Goal: Communication & Community: Ask a question

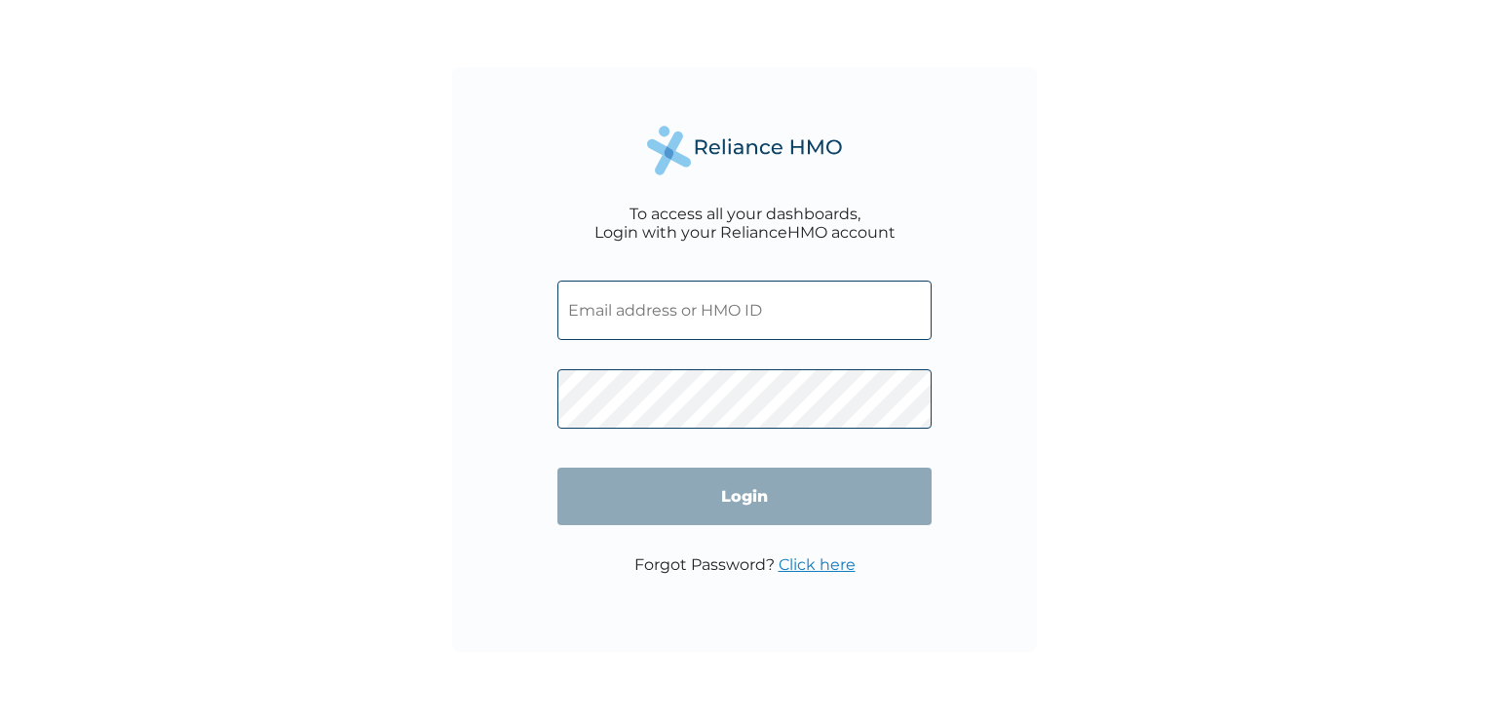
click at [570, 310] on input "text" at bounding box center [745, 310] width 374 height 59
type input "[EMAIL_ADDRESS][DOMAIN_NAME]"
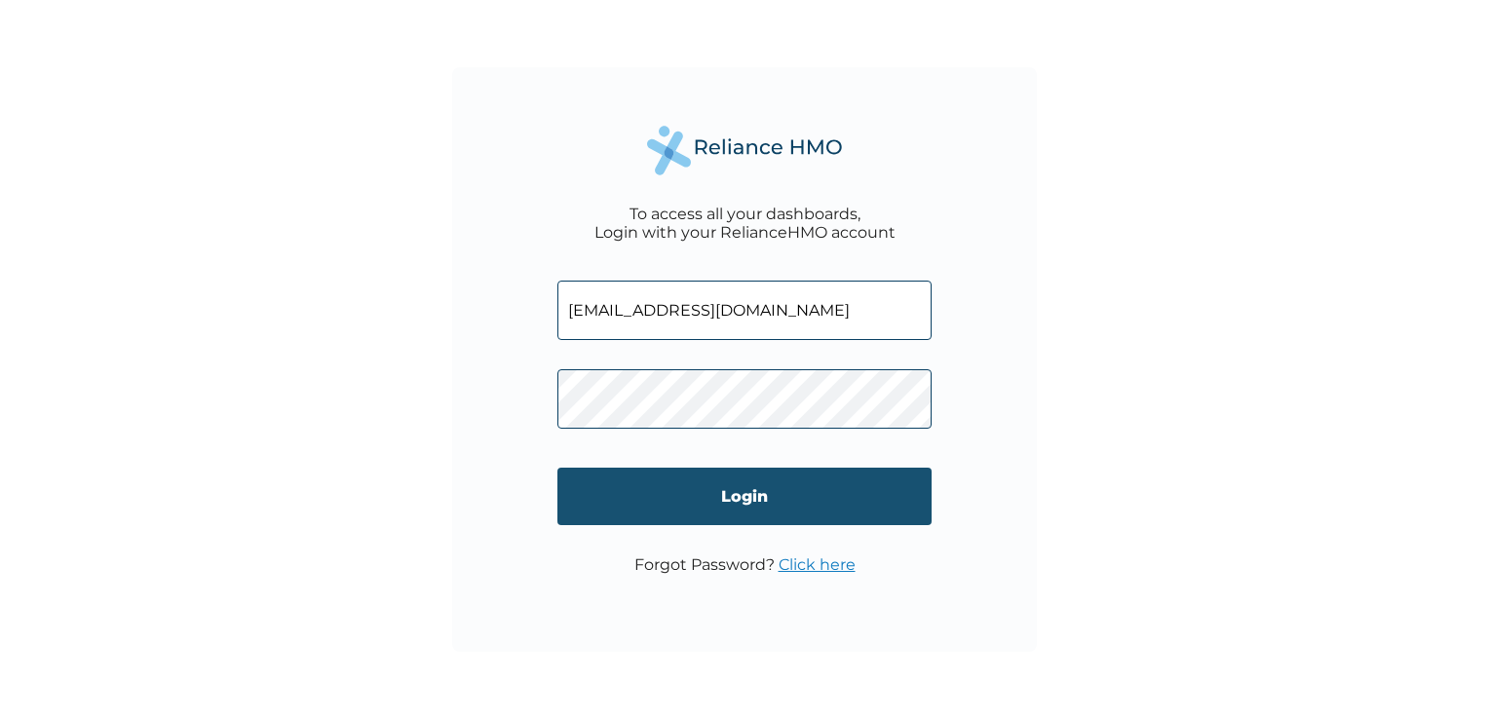
click at [570, 509] on input "Login" at bounding box center [745, 497] width 374 height 58
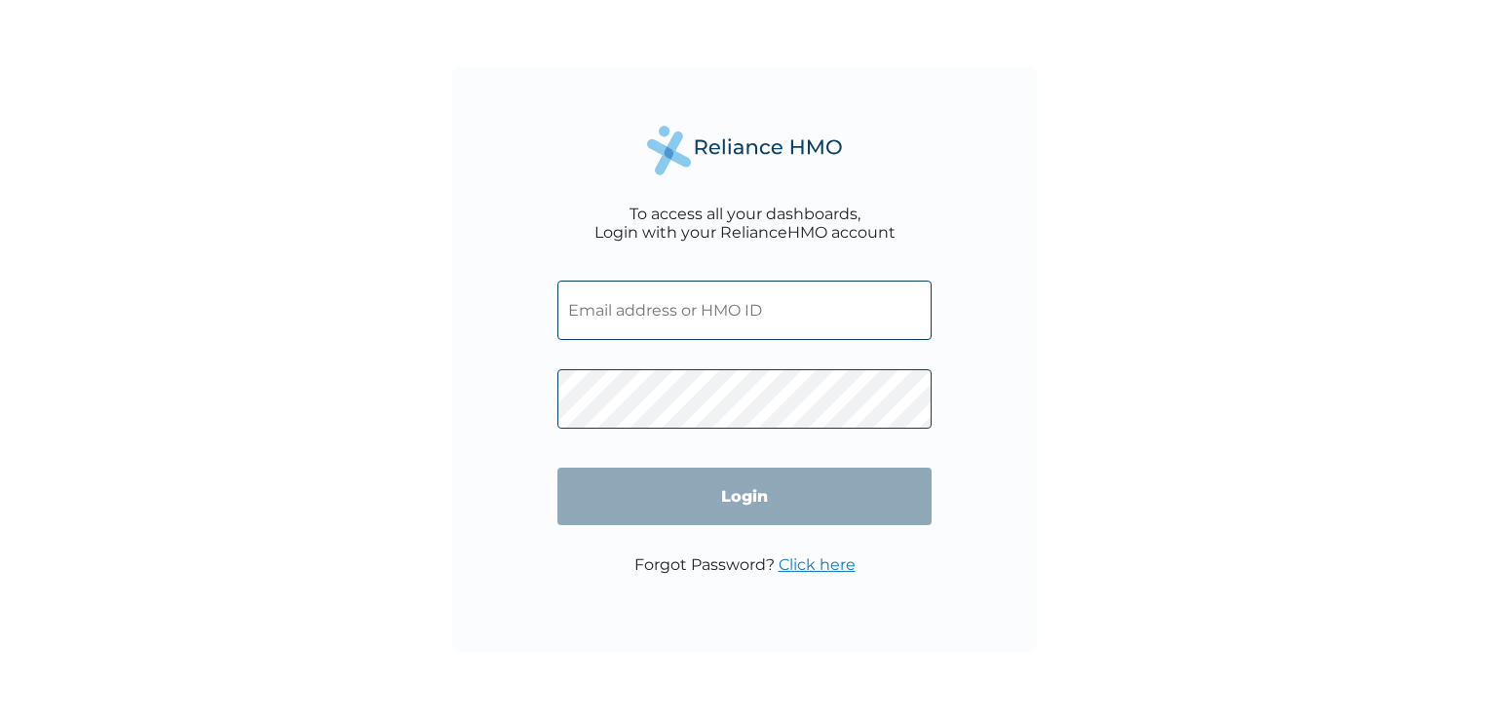
click at [663, 327] on input "text" at bounding box center [745, 310] width 374 height 59
type input "[EMAIL_ADDRESS][DOMAIN_NAME]"
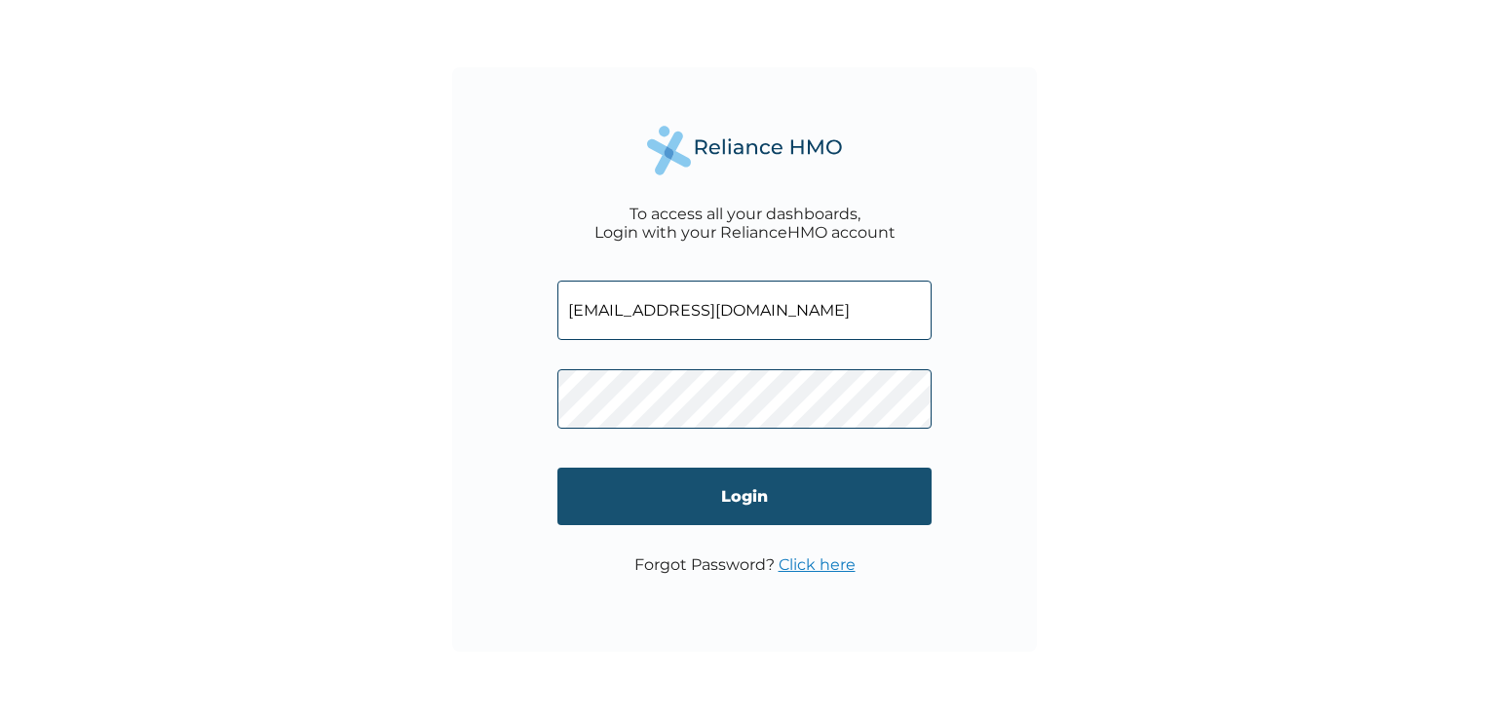
click at [733, 501] on input "Login" at bounding box center [745, 497] width 374 height 58
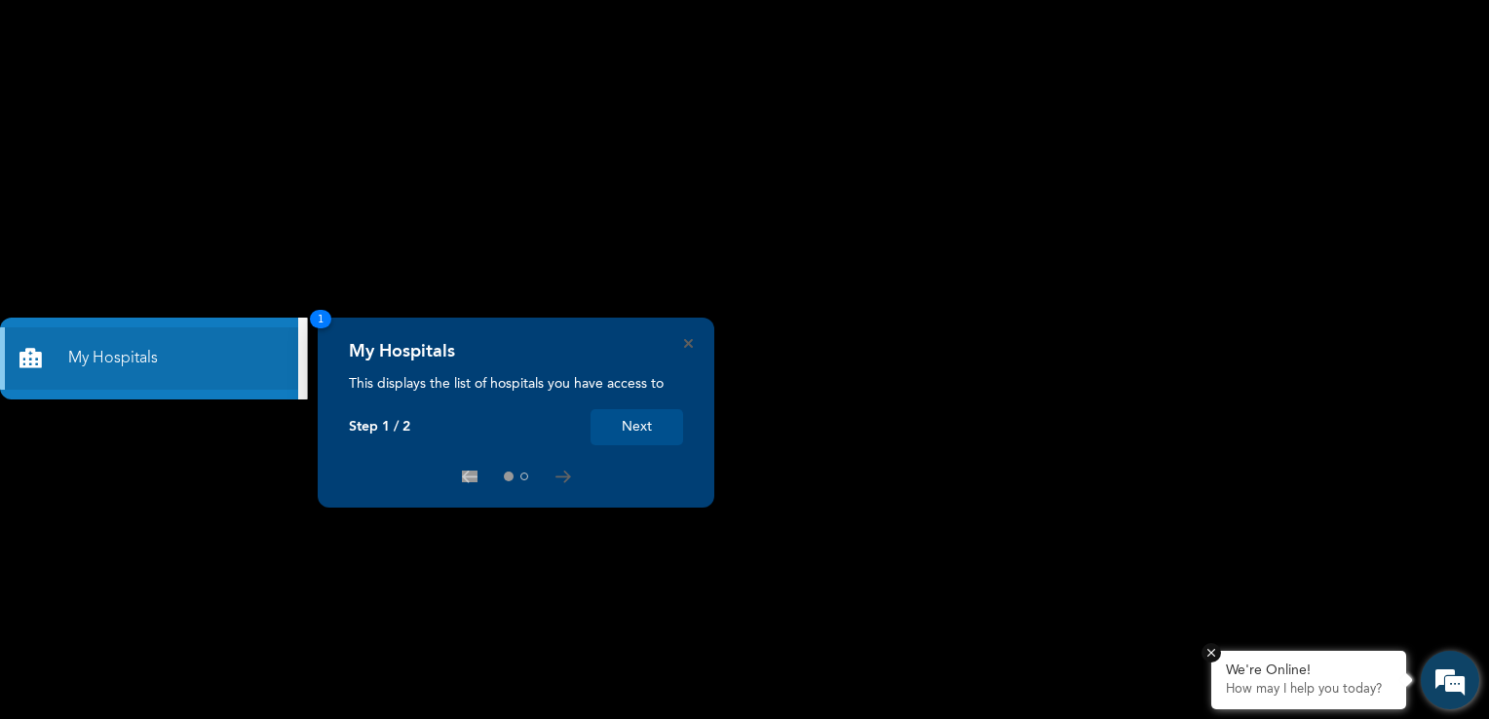
click at [1279, 686] on p "How may I help you today?" at bounding box center [1309, 690] width 166 height 16
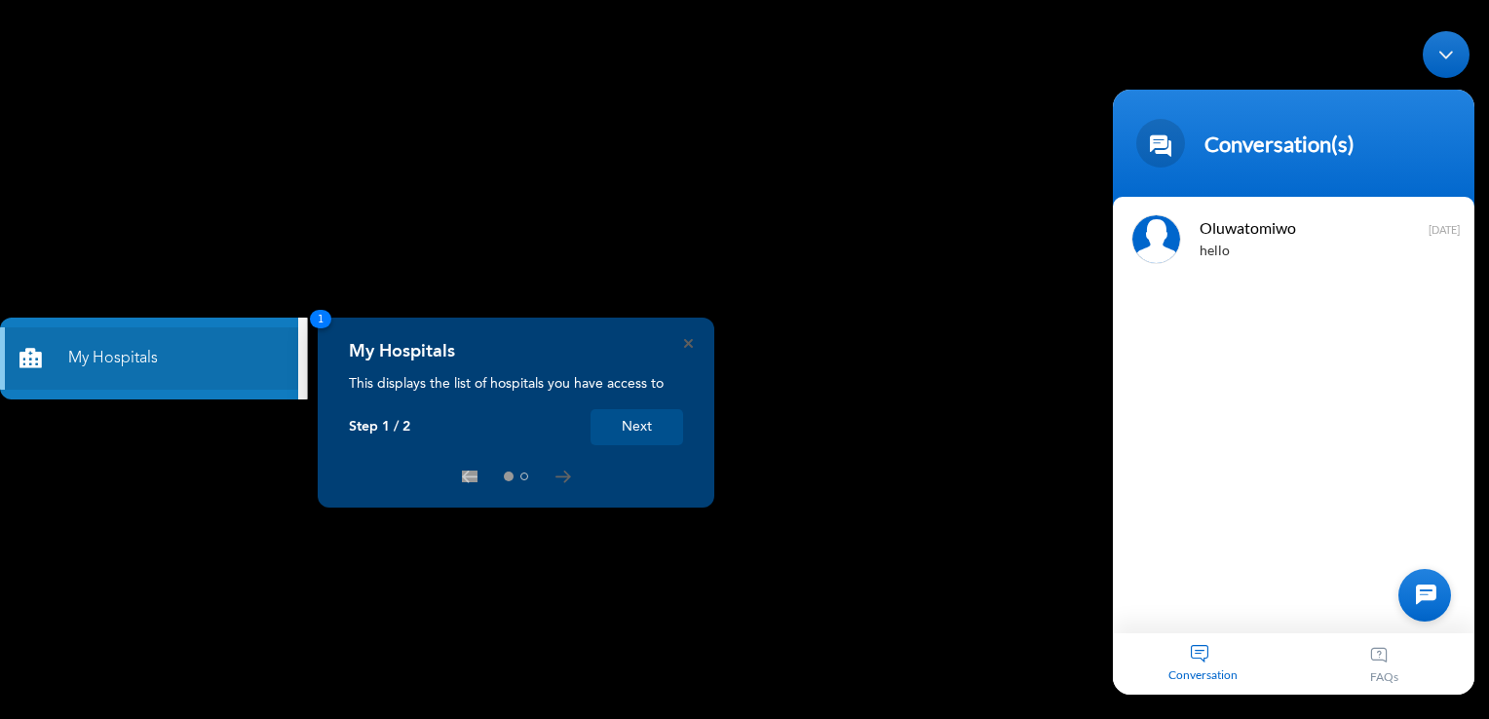
click at [1425, 596] on div at bounding box center [1425, 594] width 53 height 53
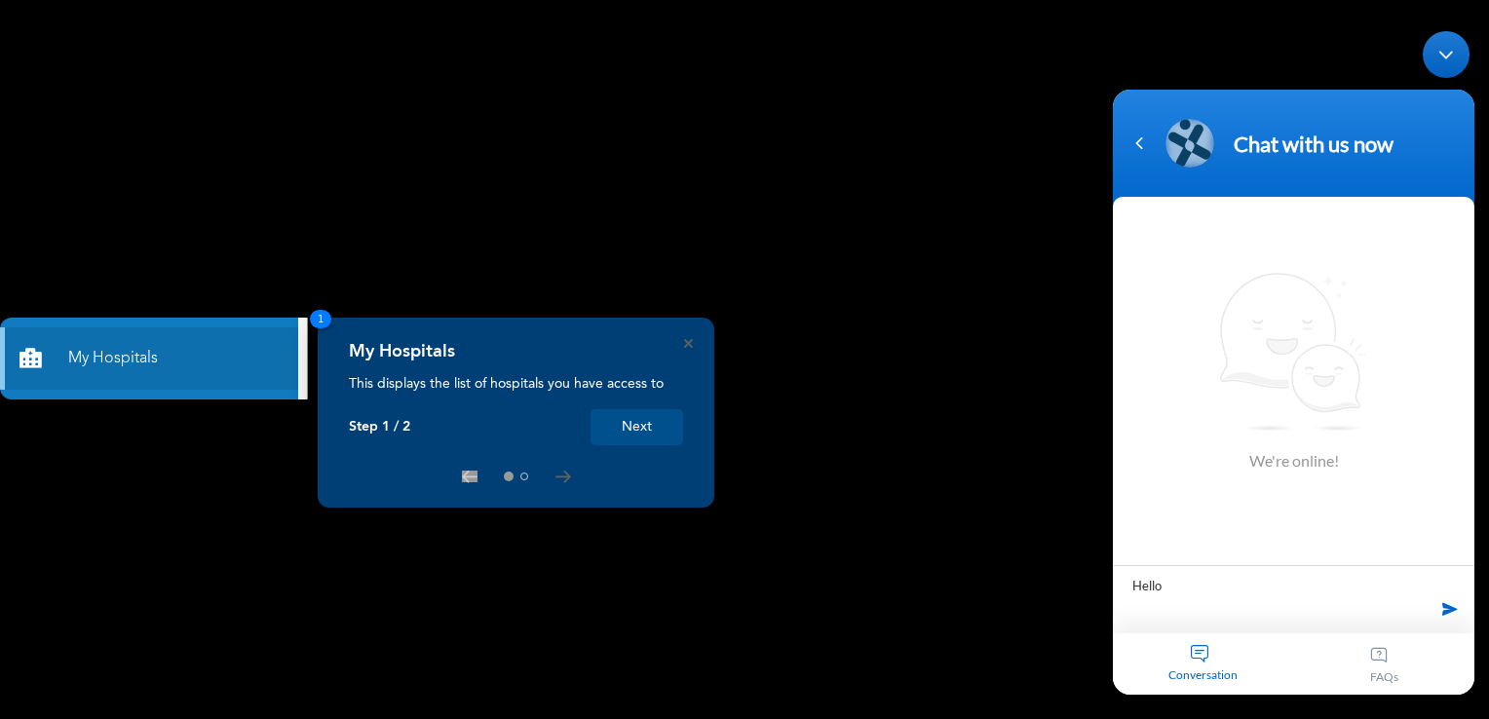
type textarea "Hello"
type textarea "n"
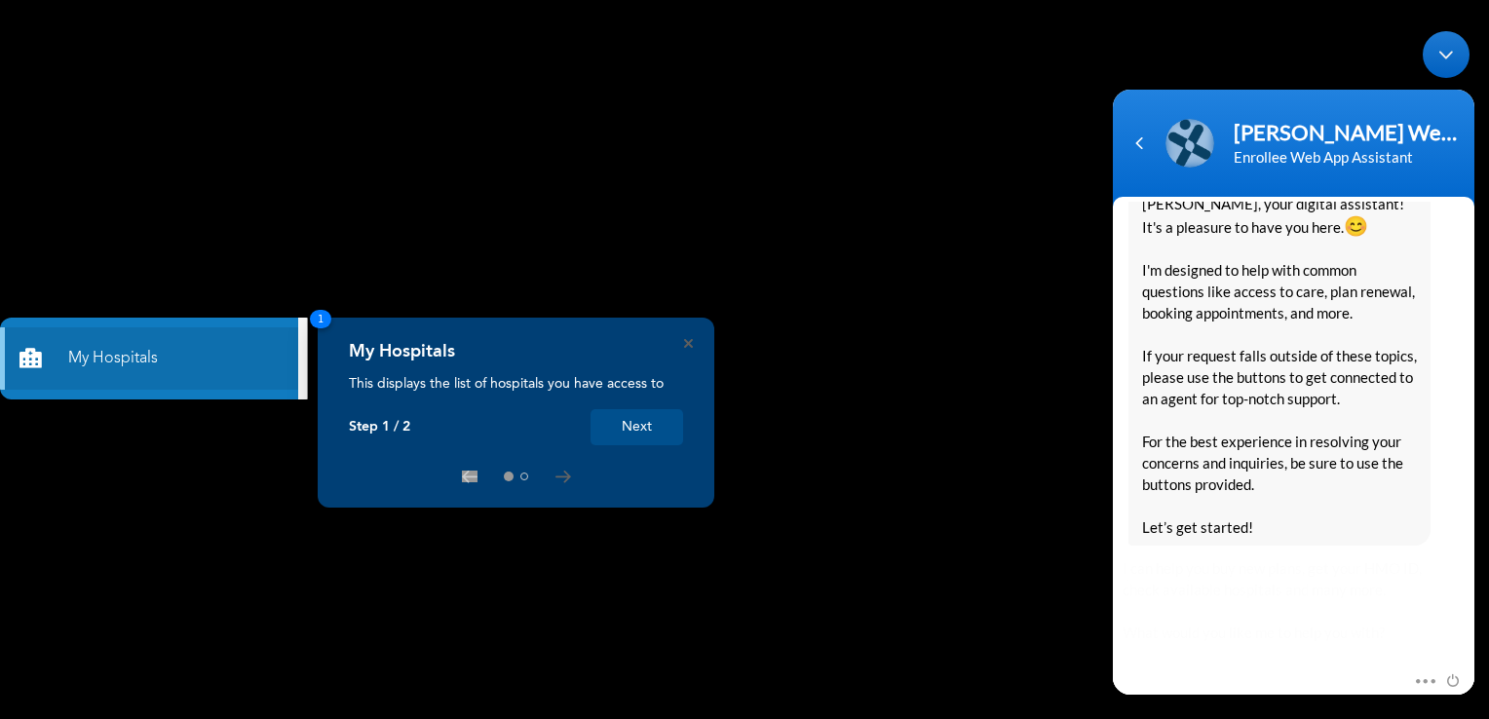
scroll to position [418, 0]
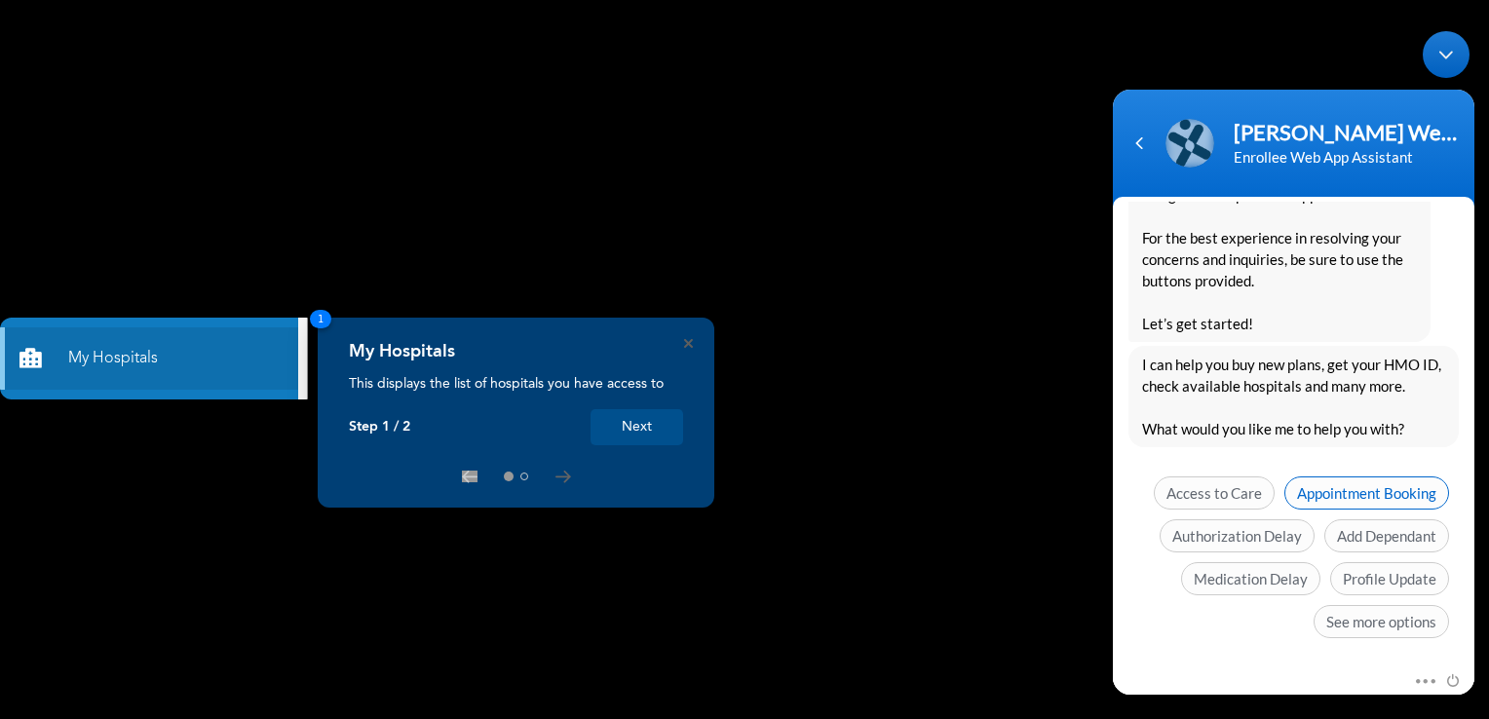
click at [1407, 486] on span "Appointment Booking" at bounding box center [1367, 492] width 165 height 33
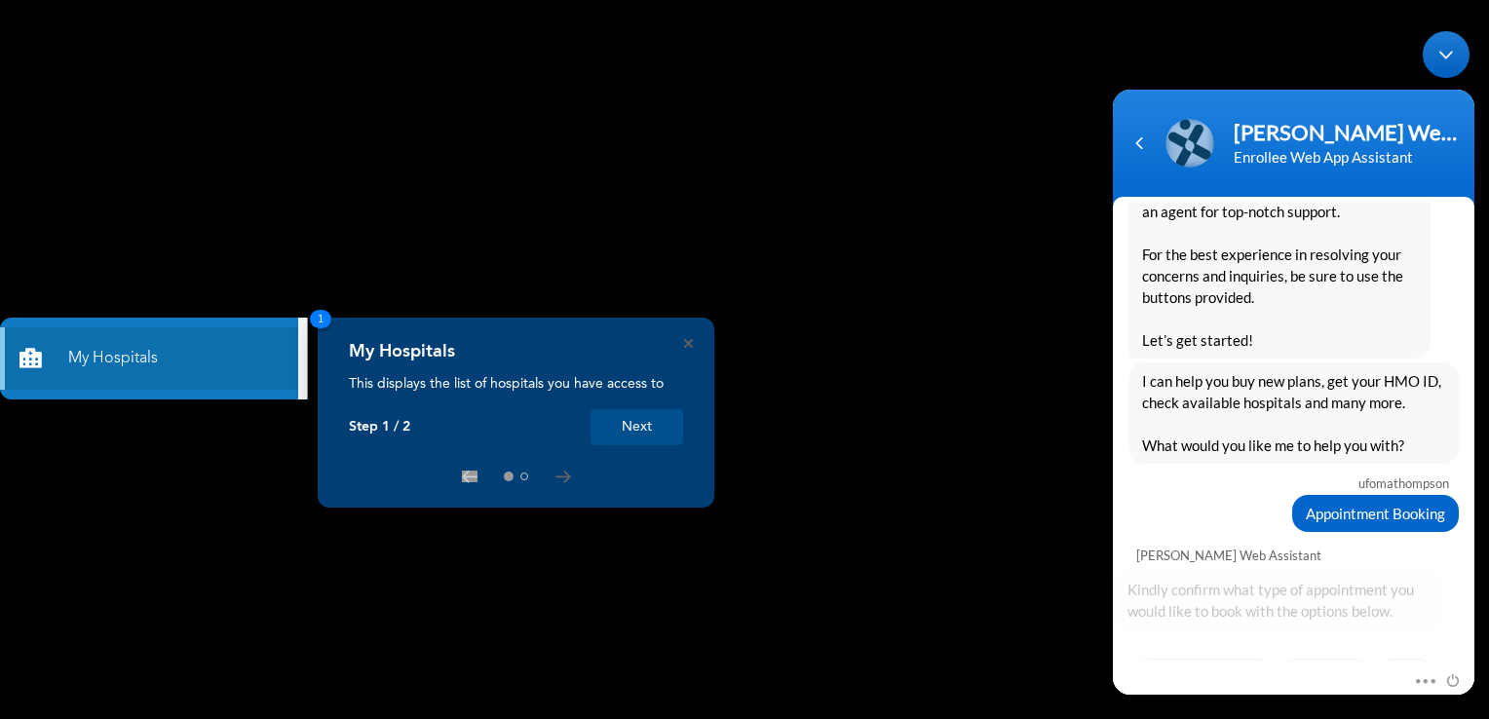
scroll to position [498, 0]
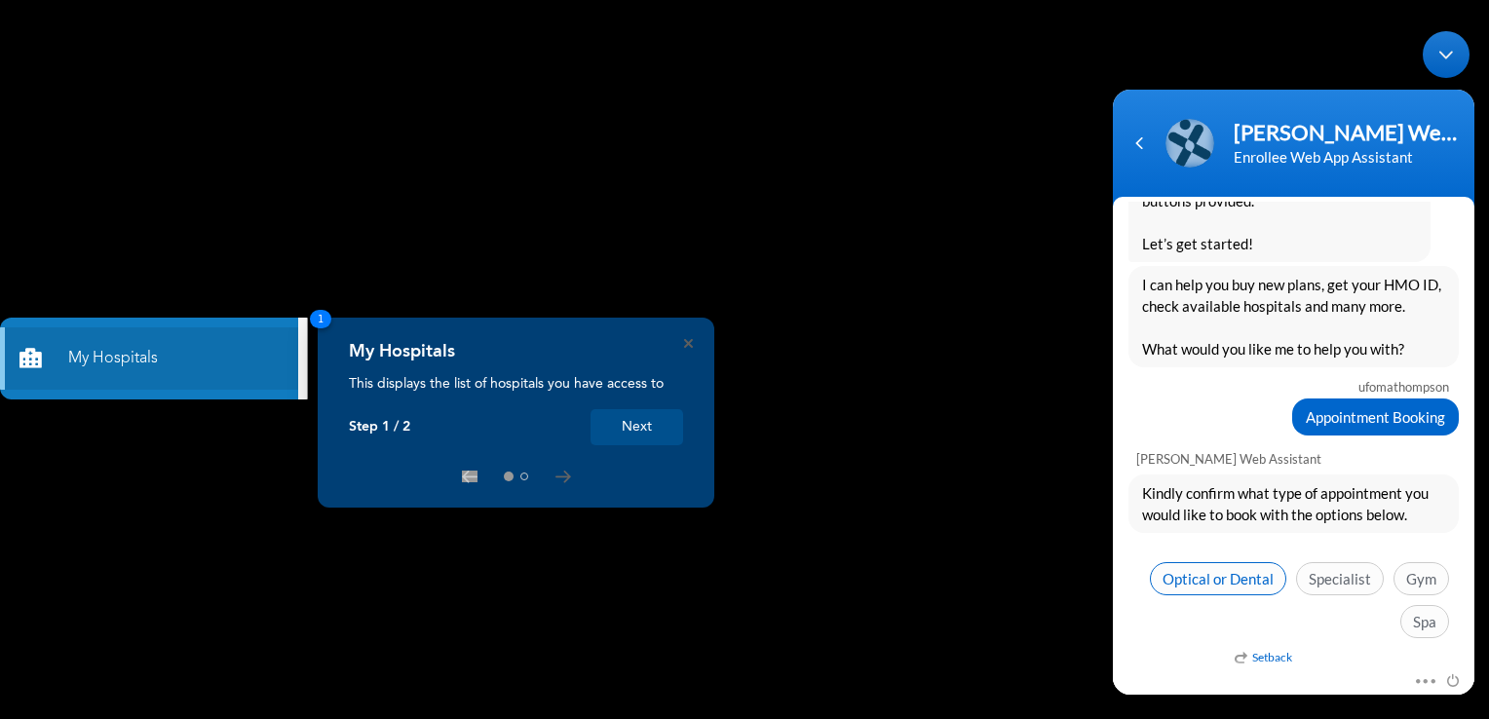
click at [1229, 564] on span "Optical or Dental" at bounding box center [1218, 577] width 136 height 33
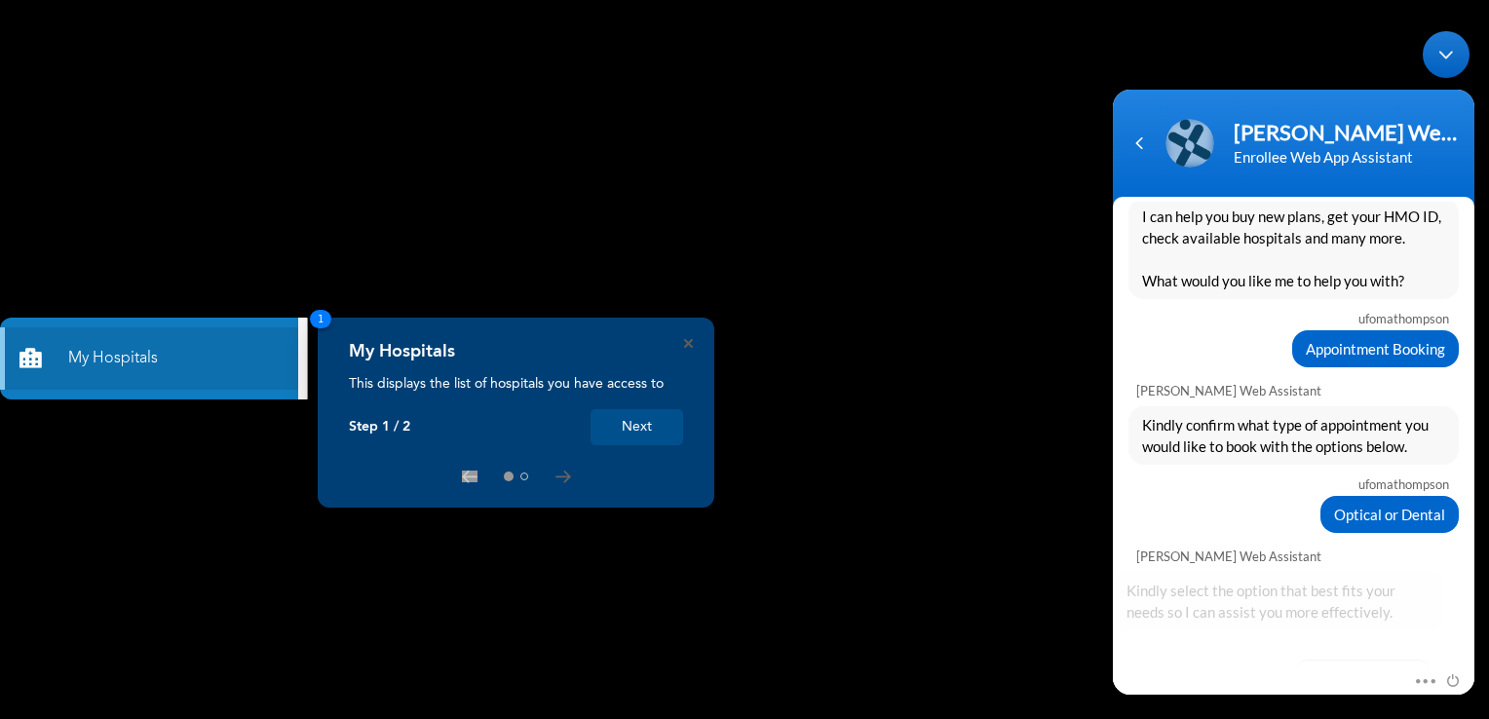
scroll to position [662, 0]
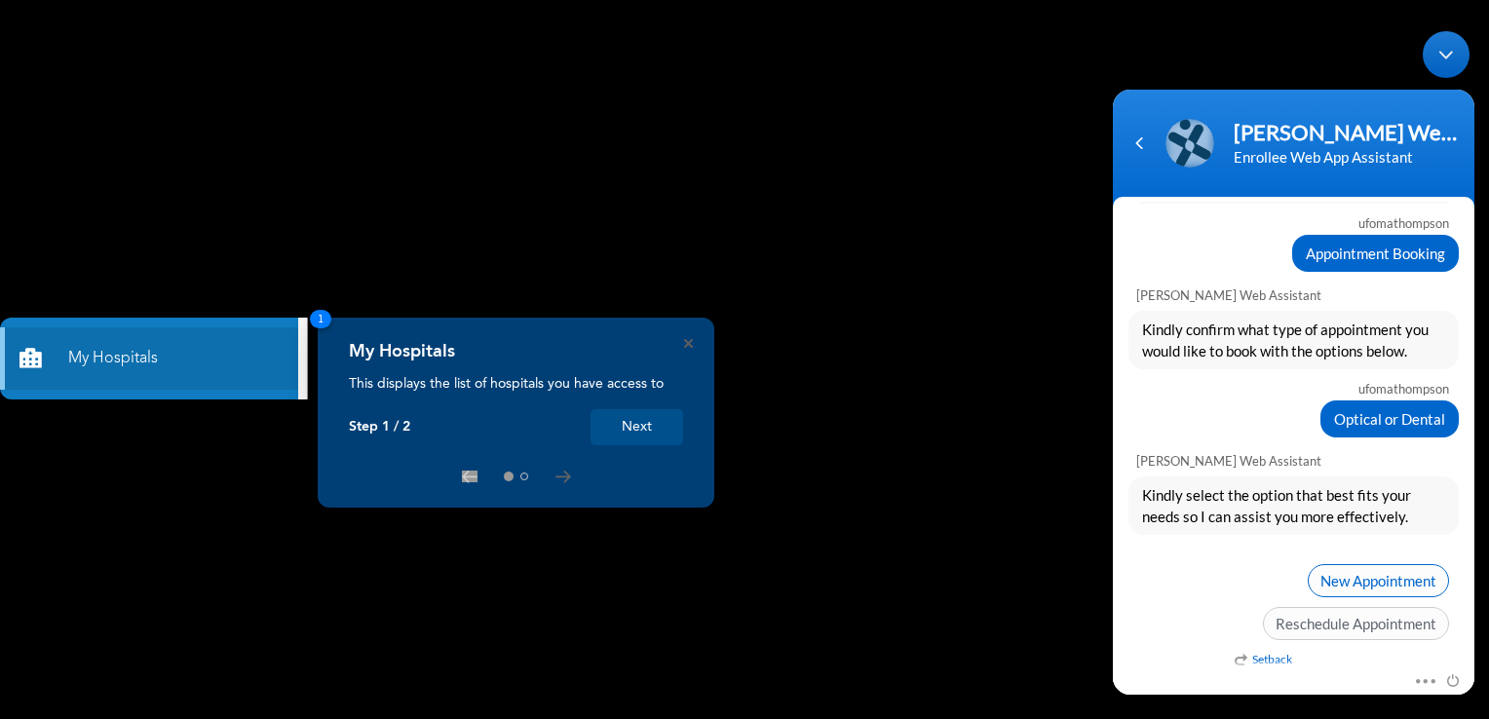
click at [1345, 574] on span "New Appointment" at bounding box center [1378, 579] width 141 height 33
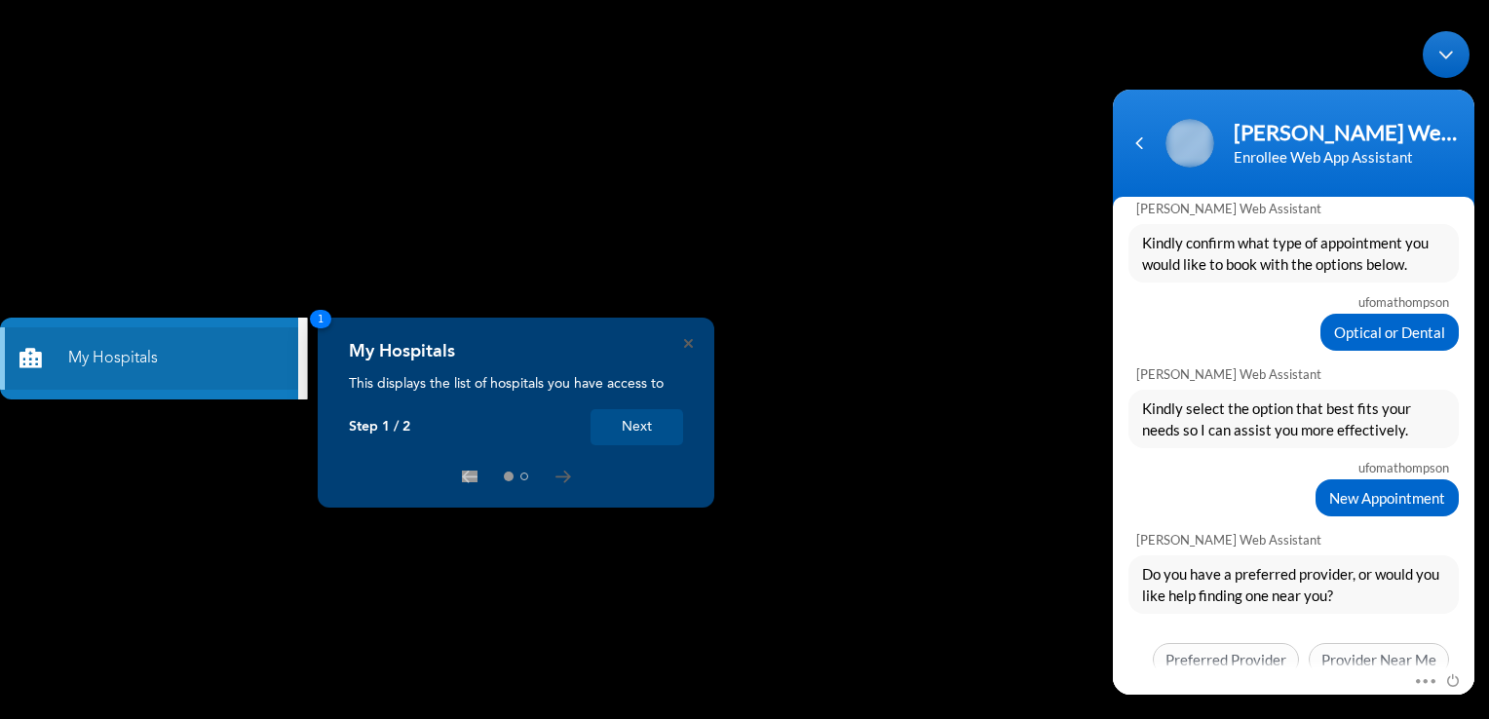
scroll to position [784, 0]
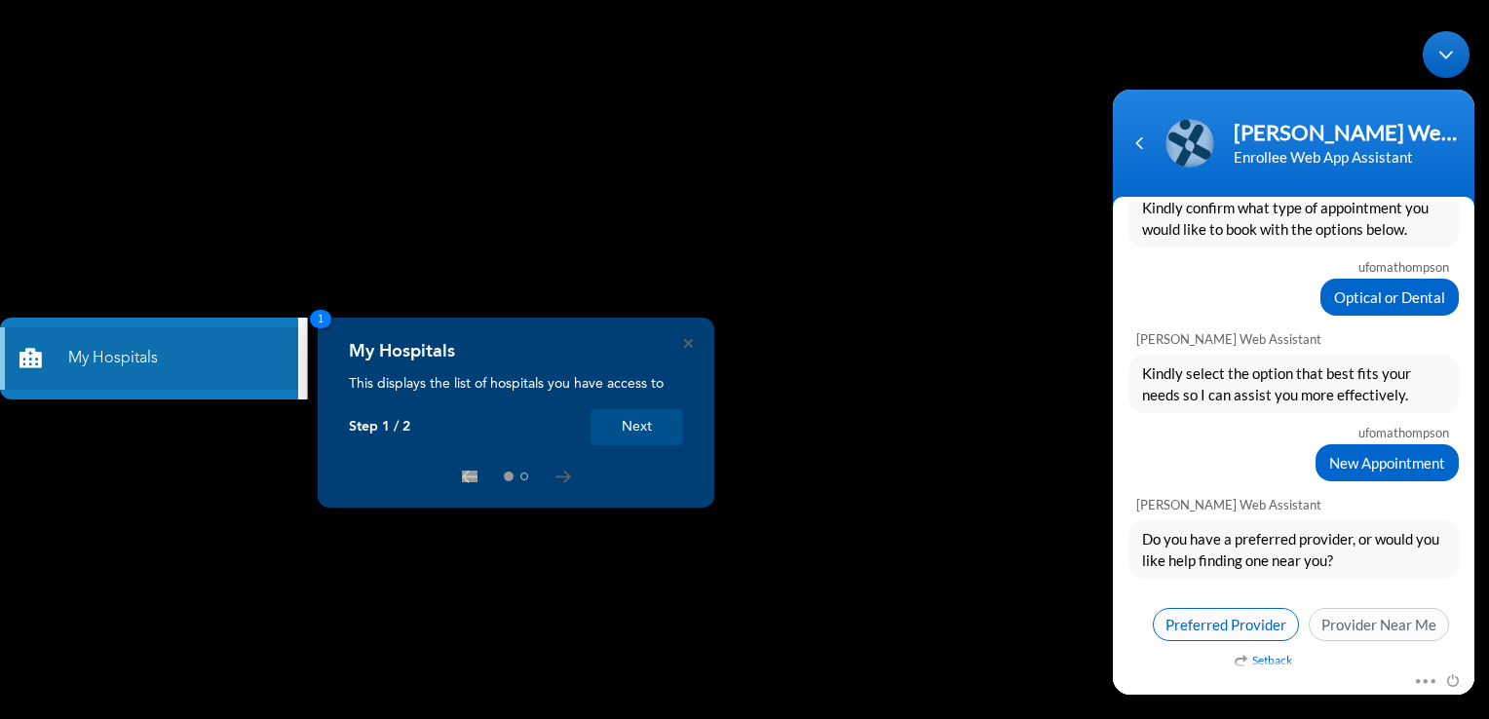
click at [1215, 613] on span "Preferred Provider" at bounding box center [1226, 623] width 146 height 33
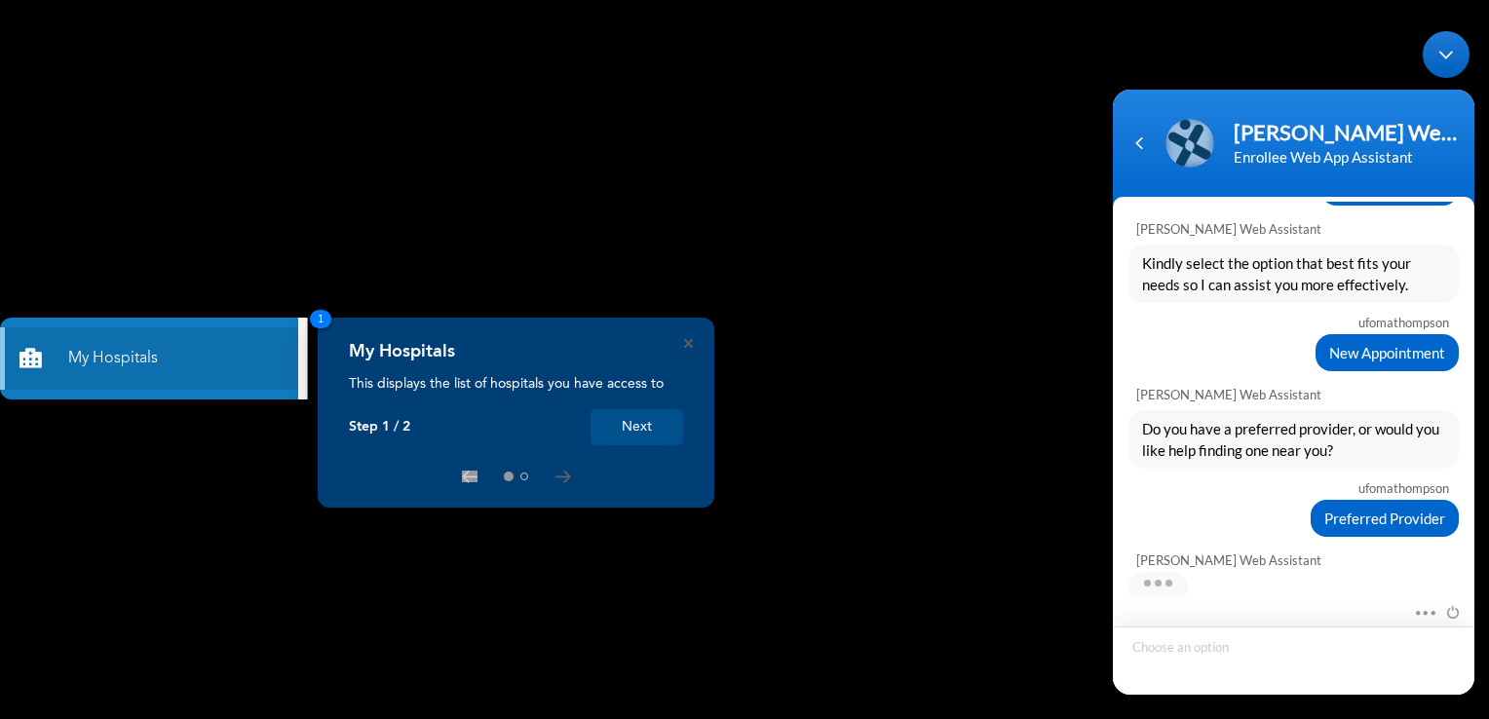
scroll to position [1073, 0]
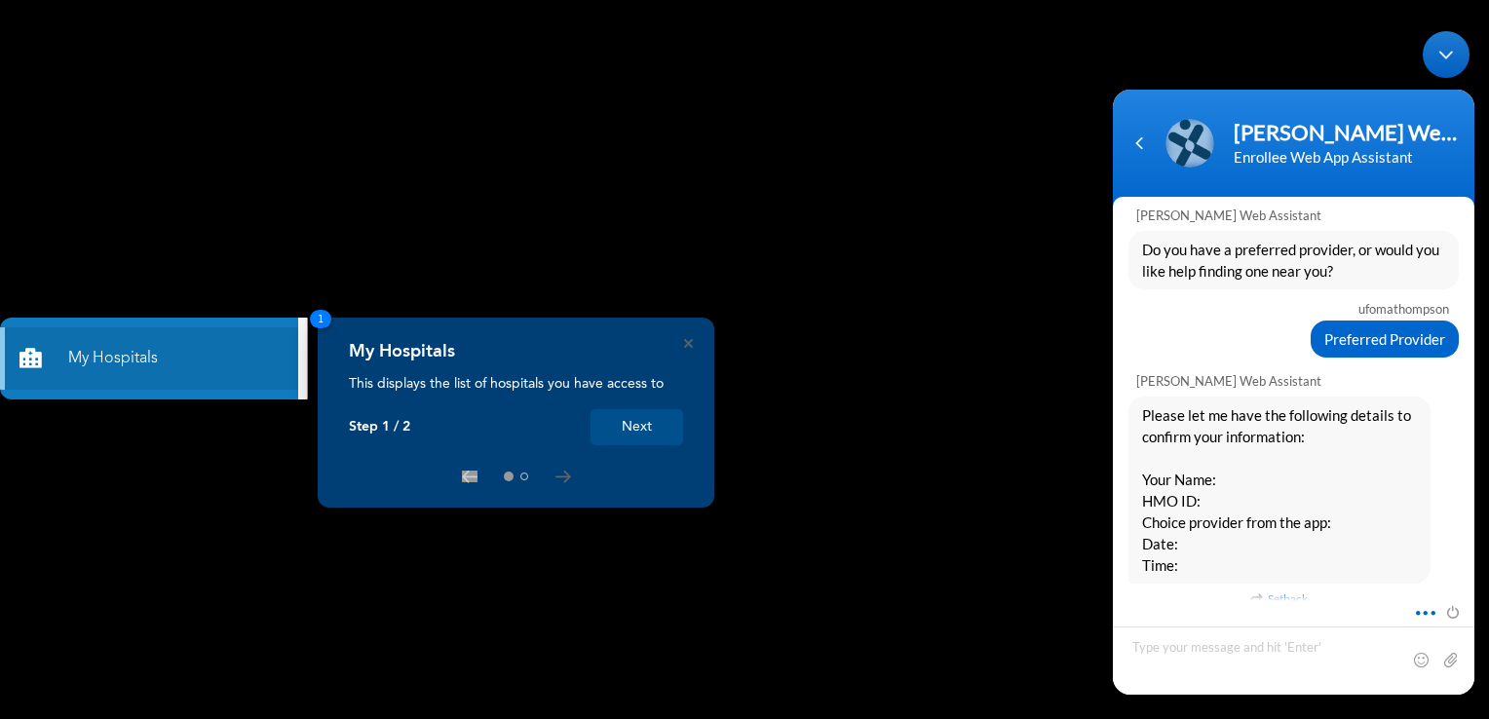
drag, startPoint x: 1197, startPoint y: 646, endPoint x: 1425, endPoint y: 608, distance: 231.2
click at [1425, 608] on span at bounding box center [1420, 609] width 15 height 18
click at [1335, 654] on textarea "Type your message and hit 'Enter'" at bounding box center [1294, 660] width 362 height 68
type textarea "[PERSON_NAME]"
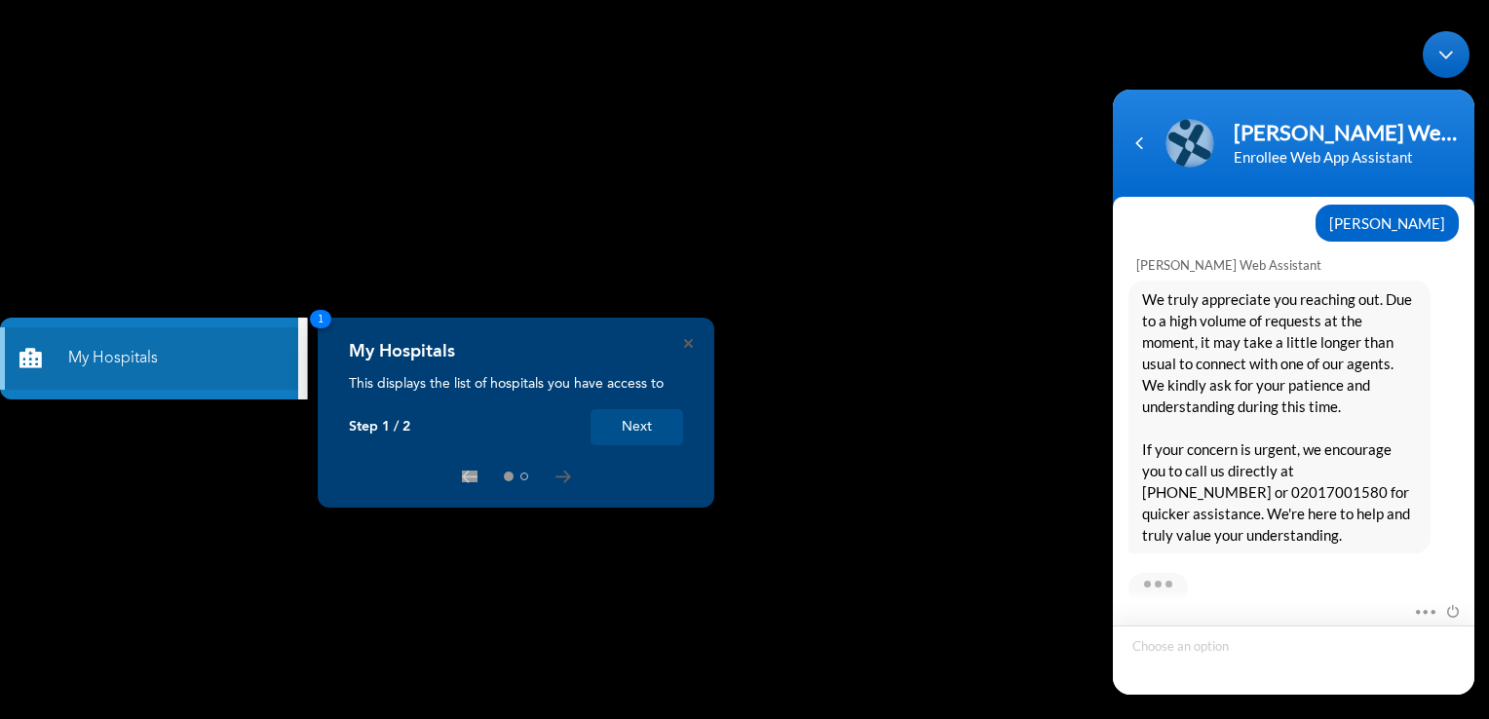
scroll to position [1587, 0]
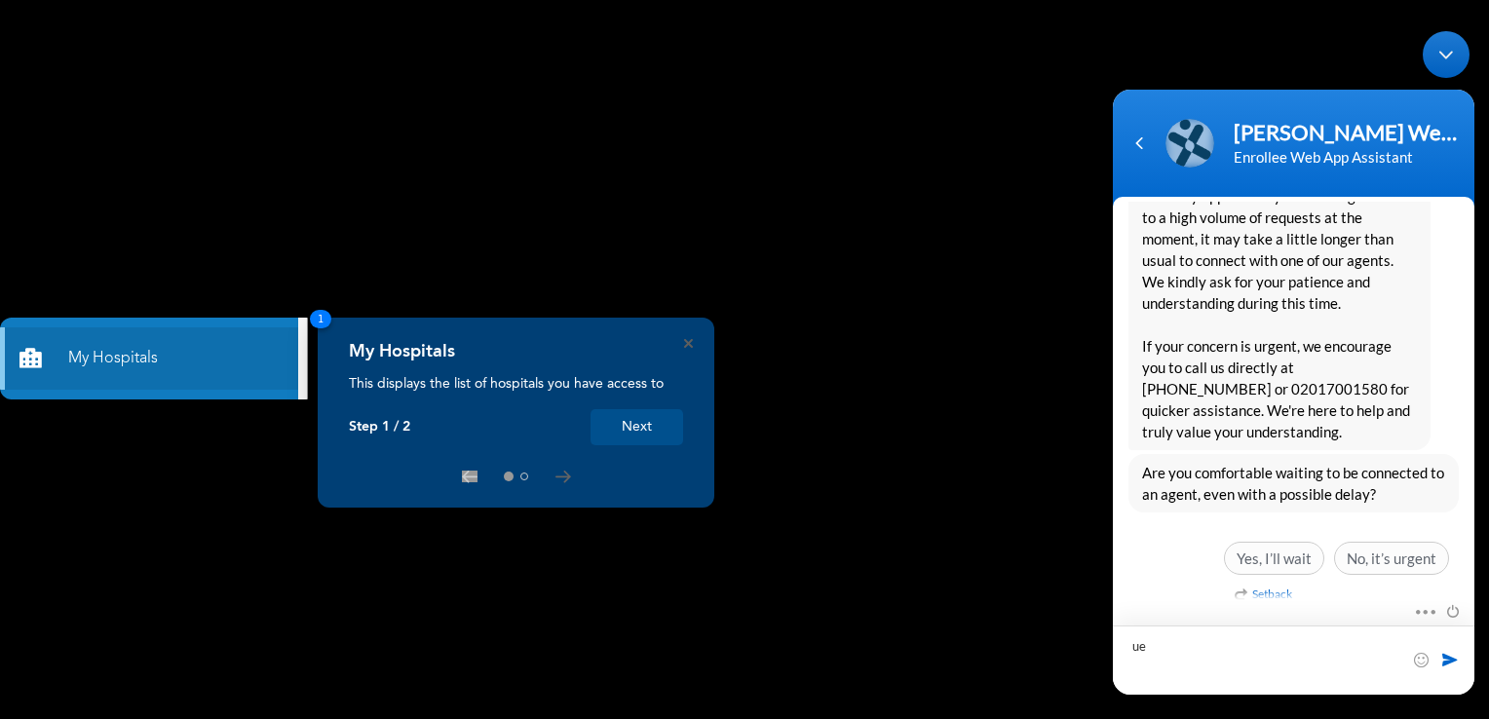
type textarea "u"
type textarea "True Vision"
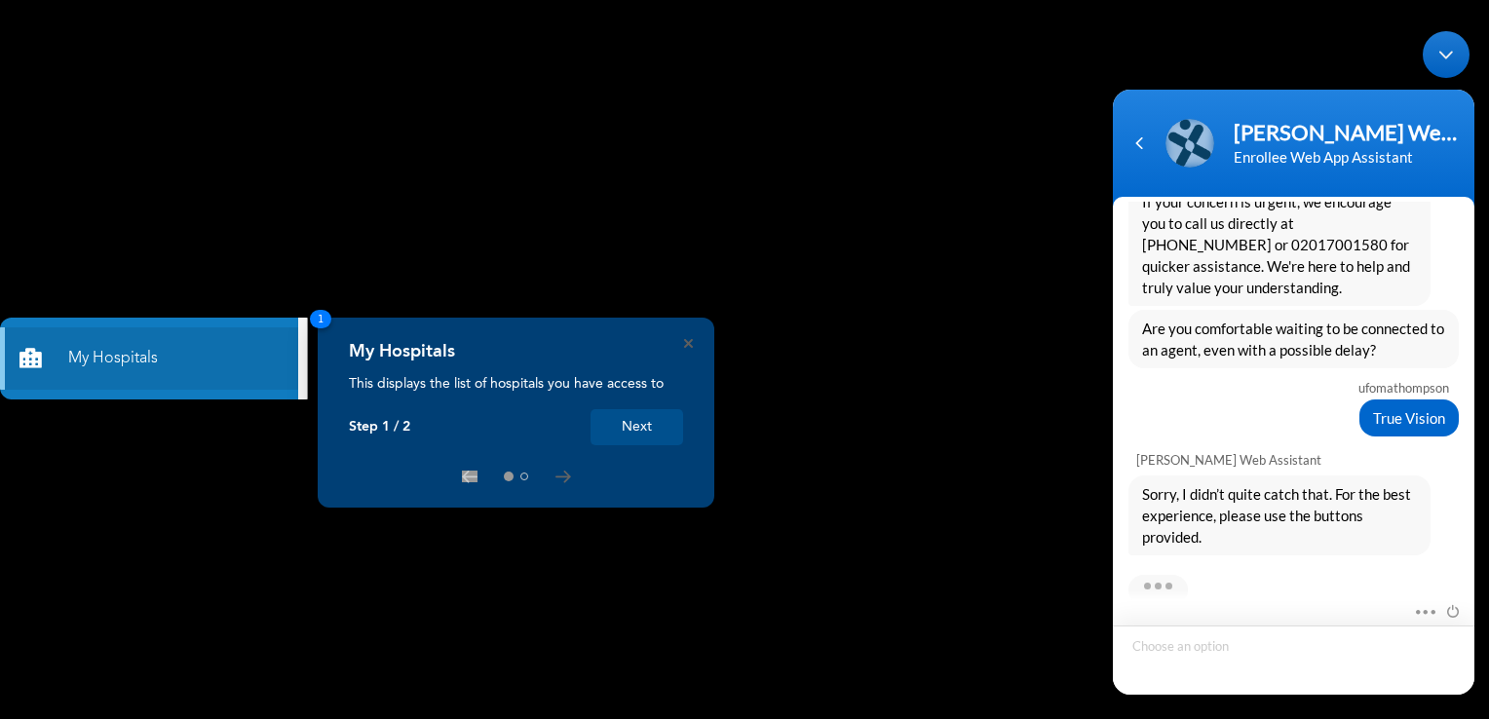
scroll to position [1834, 0]
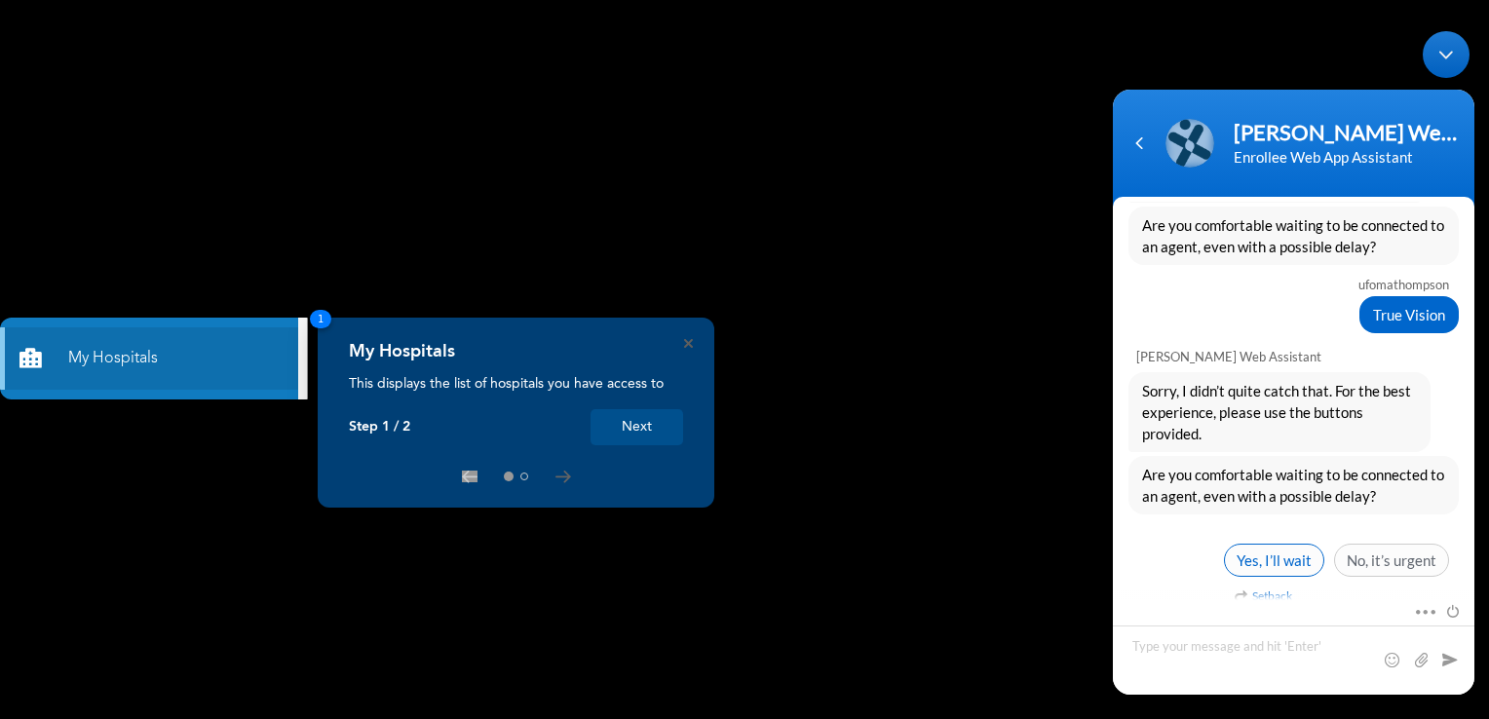
click at [1272, 555] on span "Yes, I’ll wait" at bounding box center [1274, 559] width 100 height 33
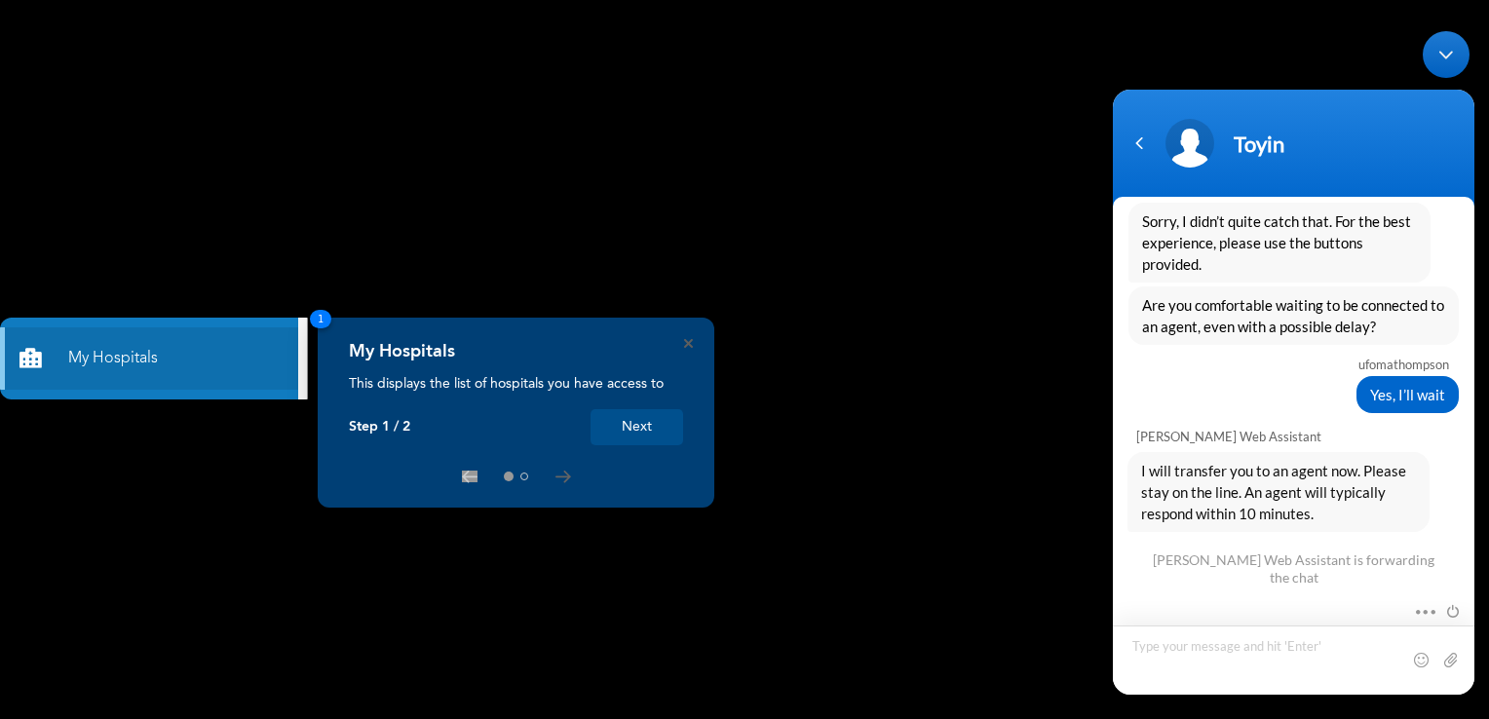
scroll to position [2076, 0]
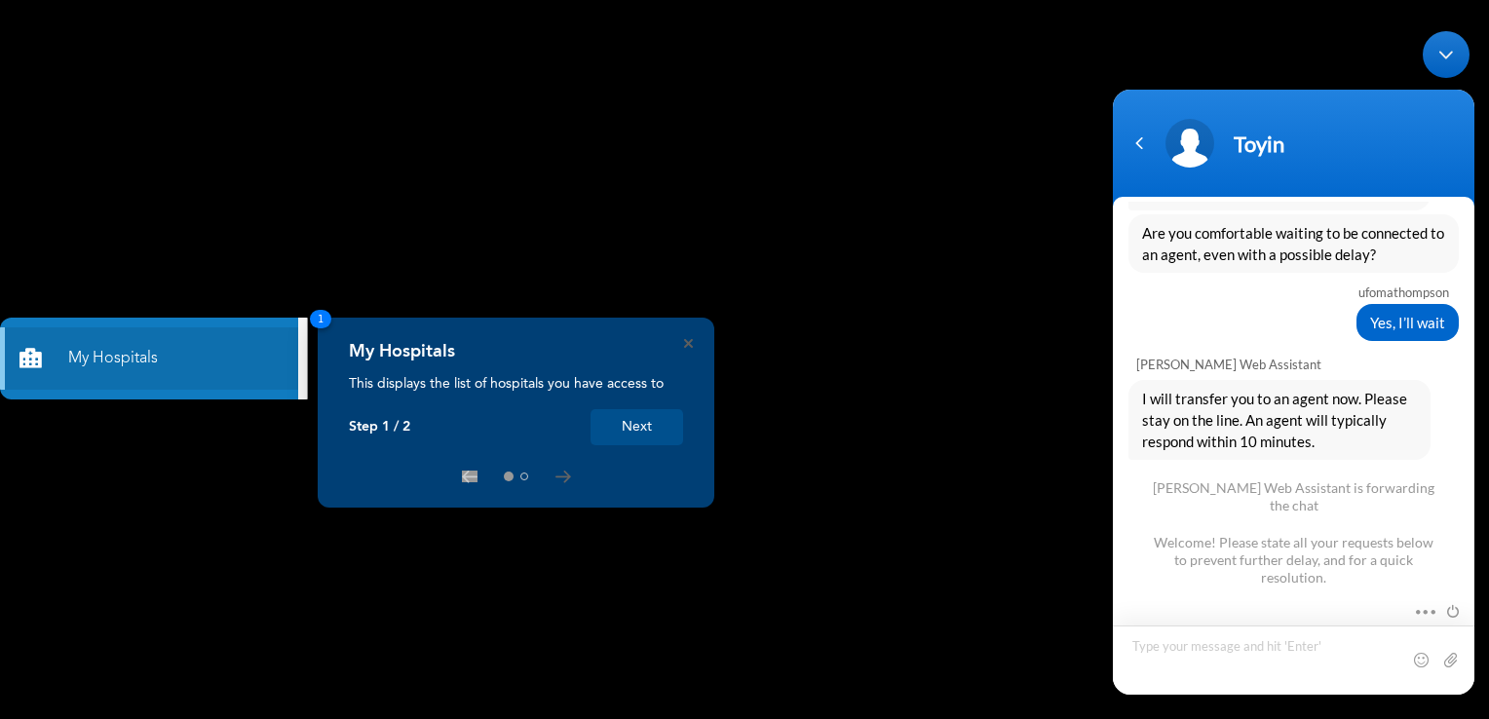
click at [1181, 644] on textarea "Type your message and hit 'Enter'" at bounding box center [1294, 659] width 362 height 69
type textarea "HMO ID: GCI/10020/A"
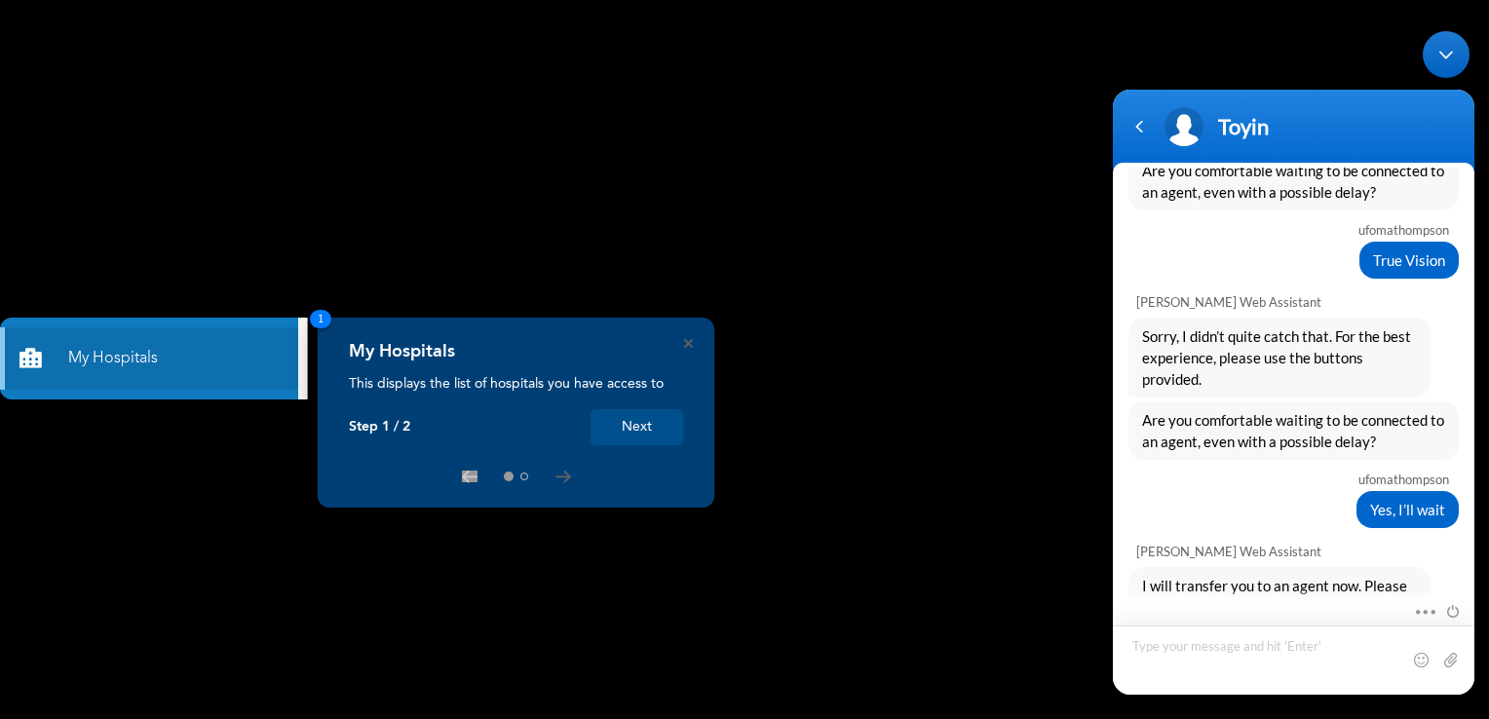
scroll to position [2109, 0]
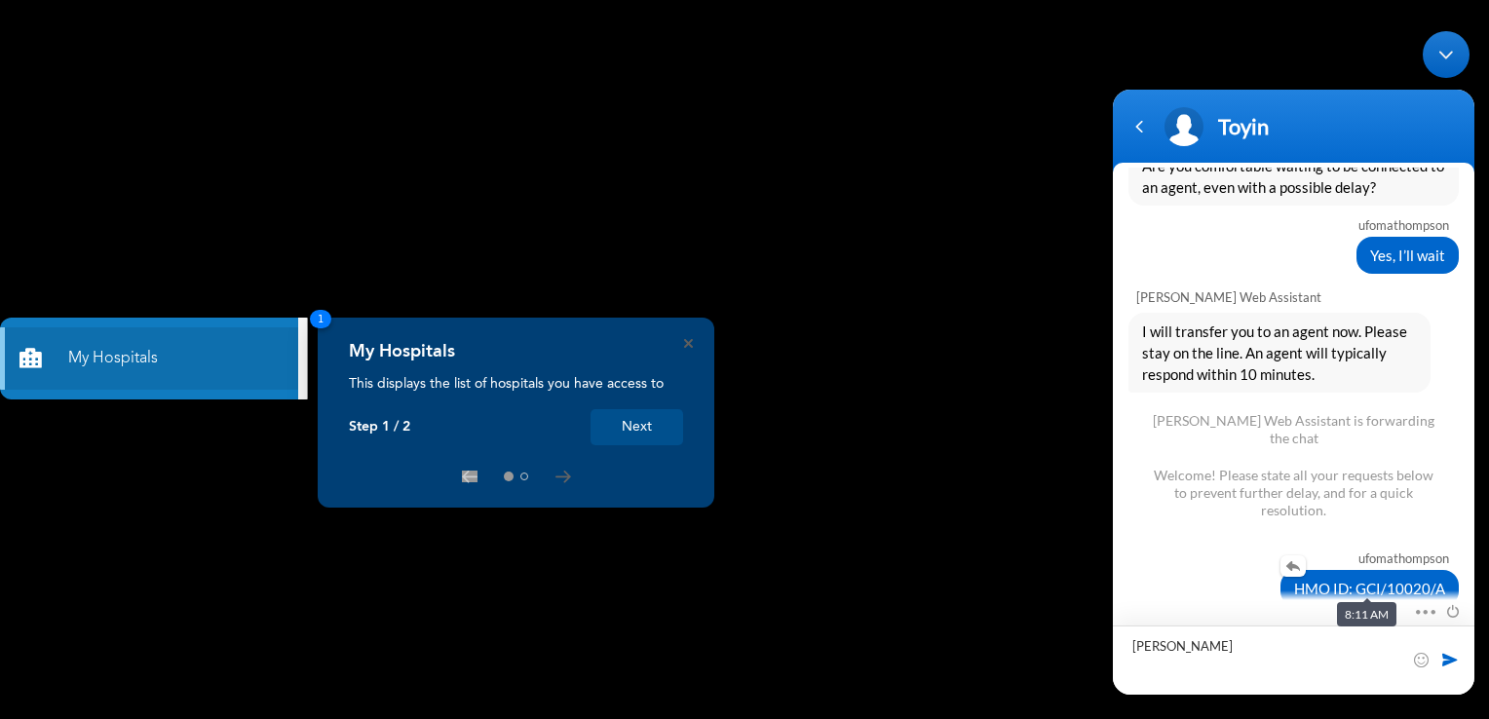
type textarea "[PERSON_NAME]"
click at [1297, 577] on span "HMO ID: GCI/10020/A" at bounding box center [1369, 587] width 151 height 21
click at [1452, 658] on span at bounding box center [1450, 658] width 19 height 19
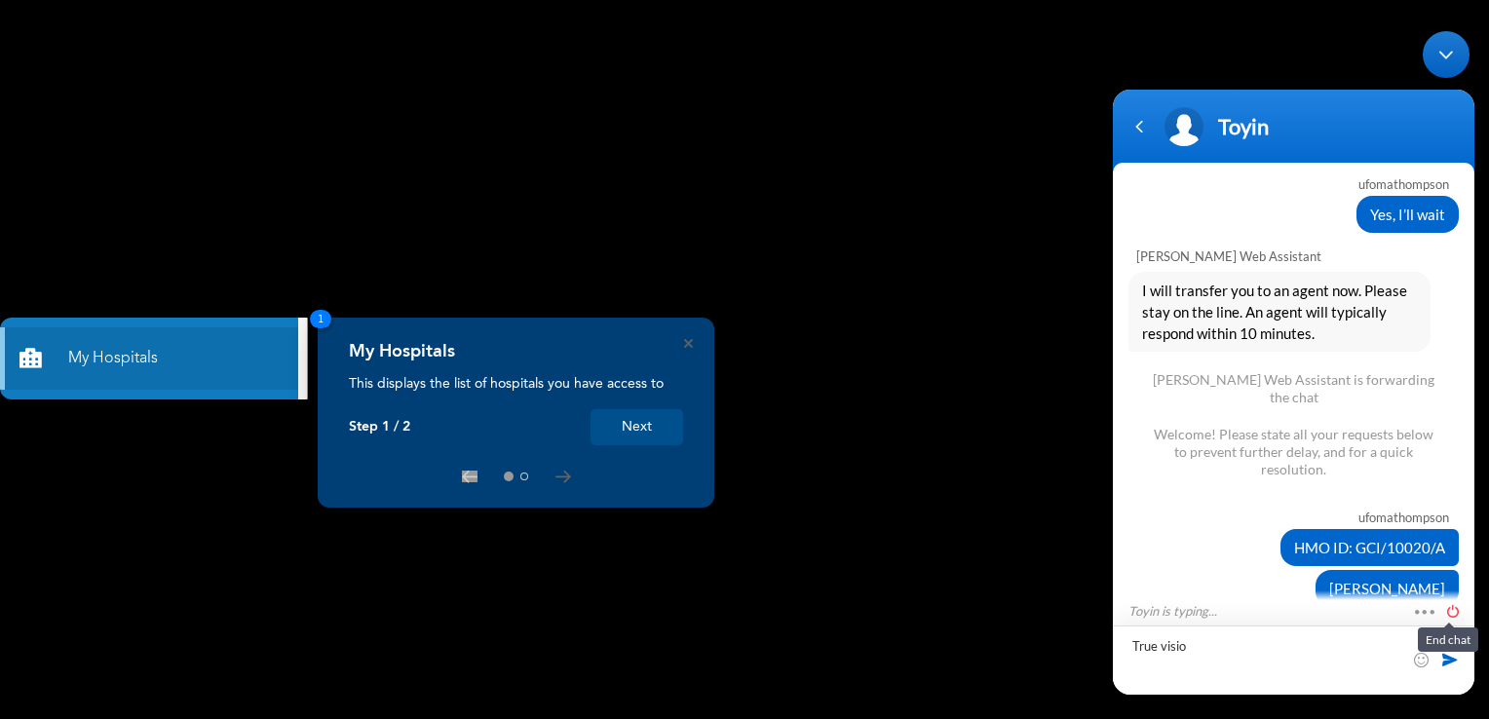
scroll to position [2261, 0]
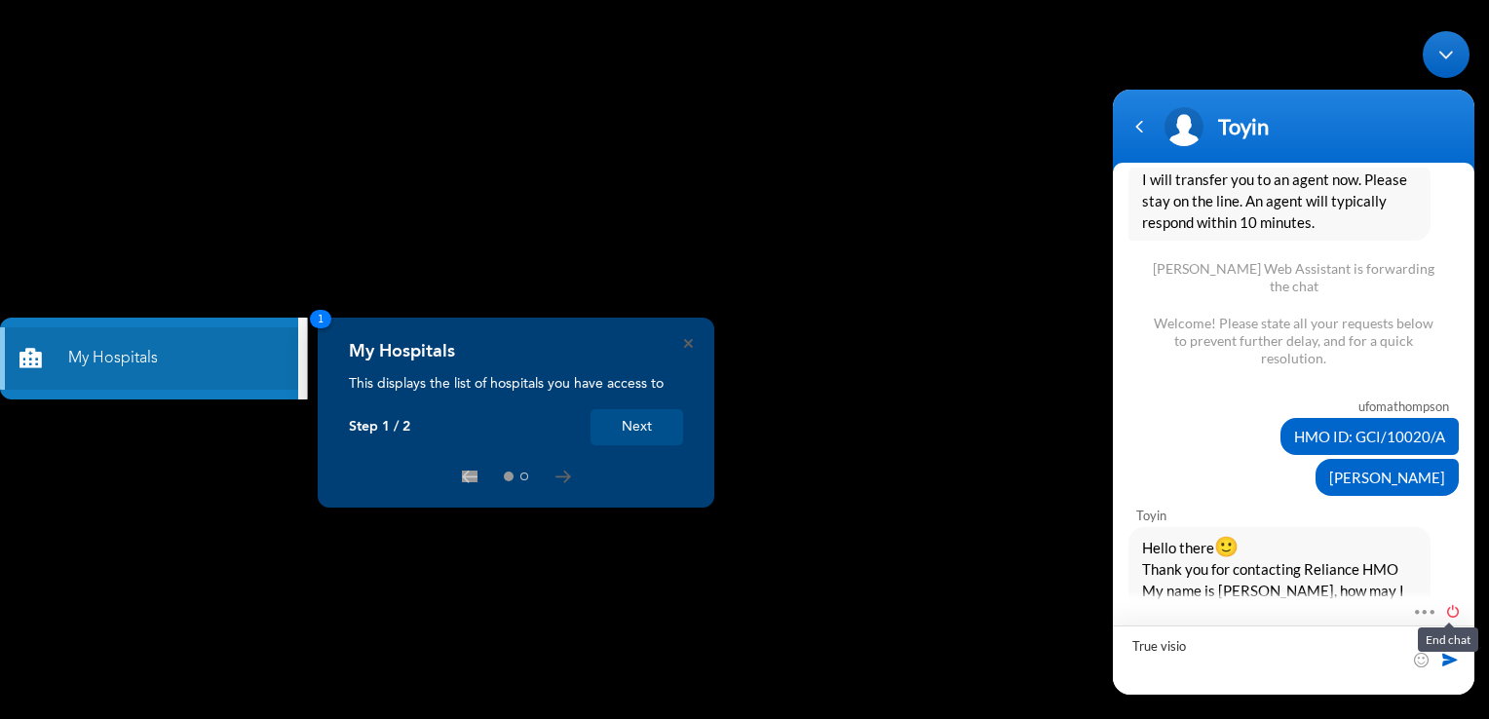
type textarea "True vision"
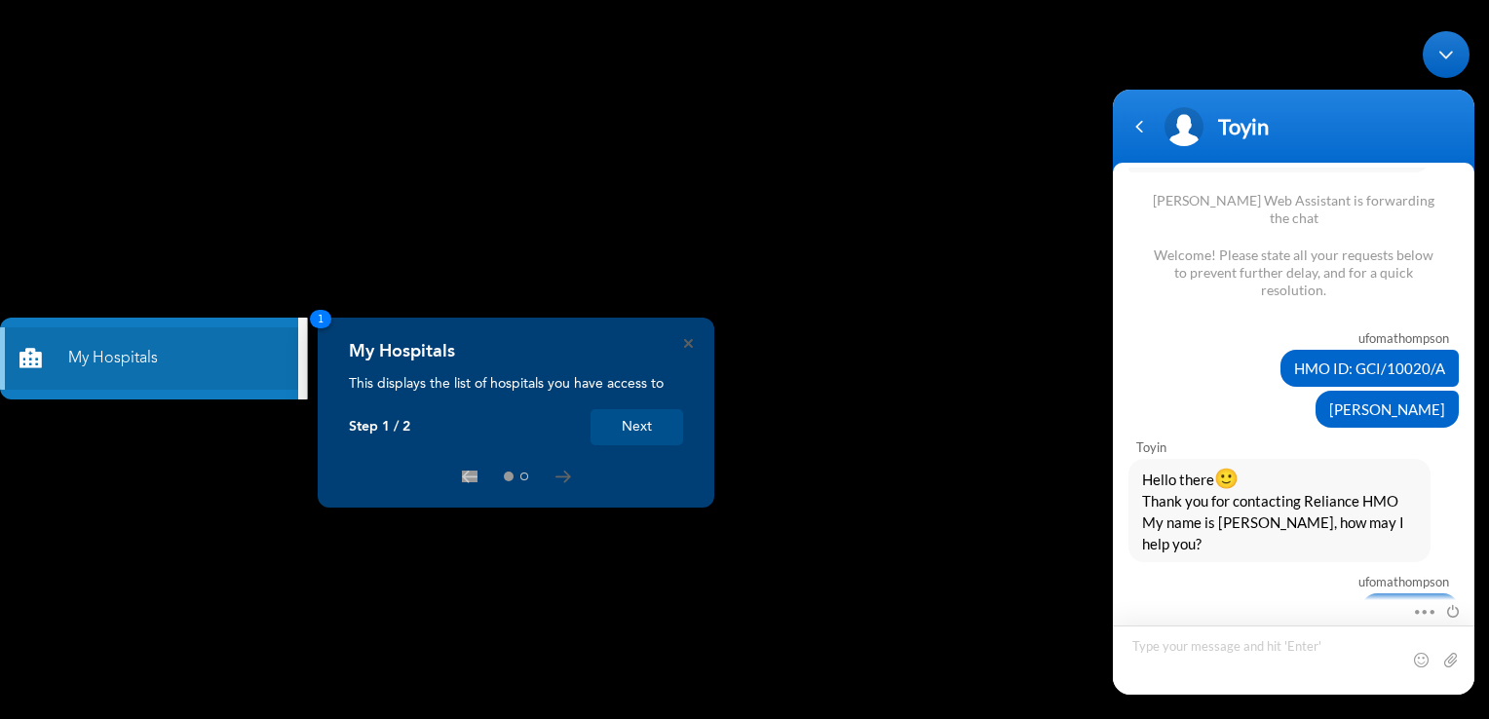
scroll to position [2397, 0]
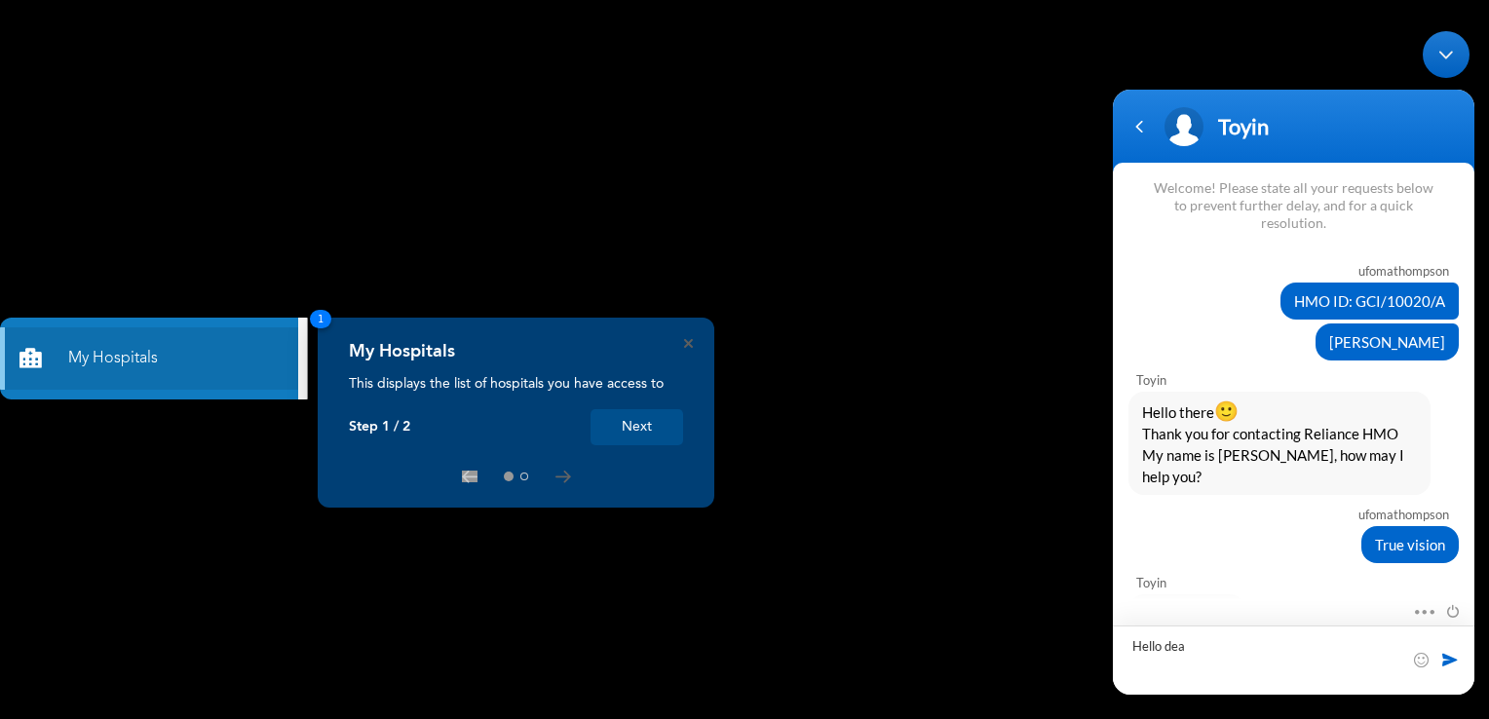
type textarea "Hello dear"
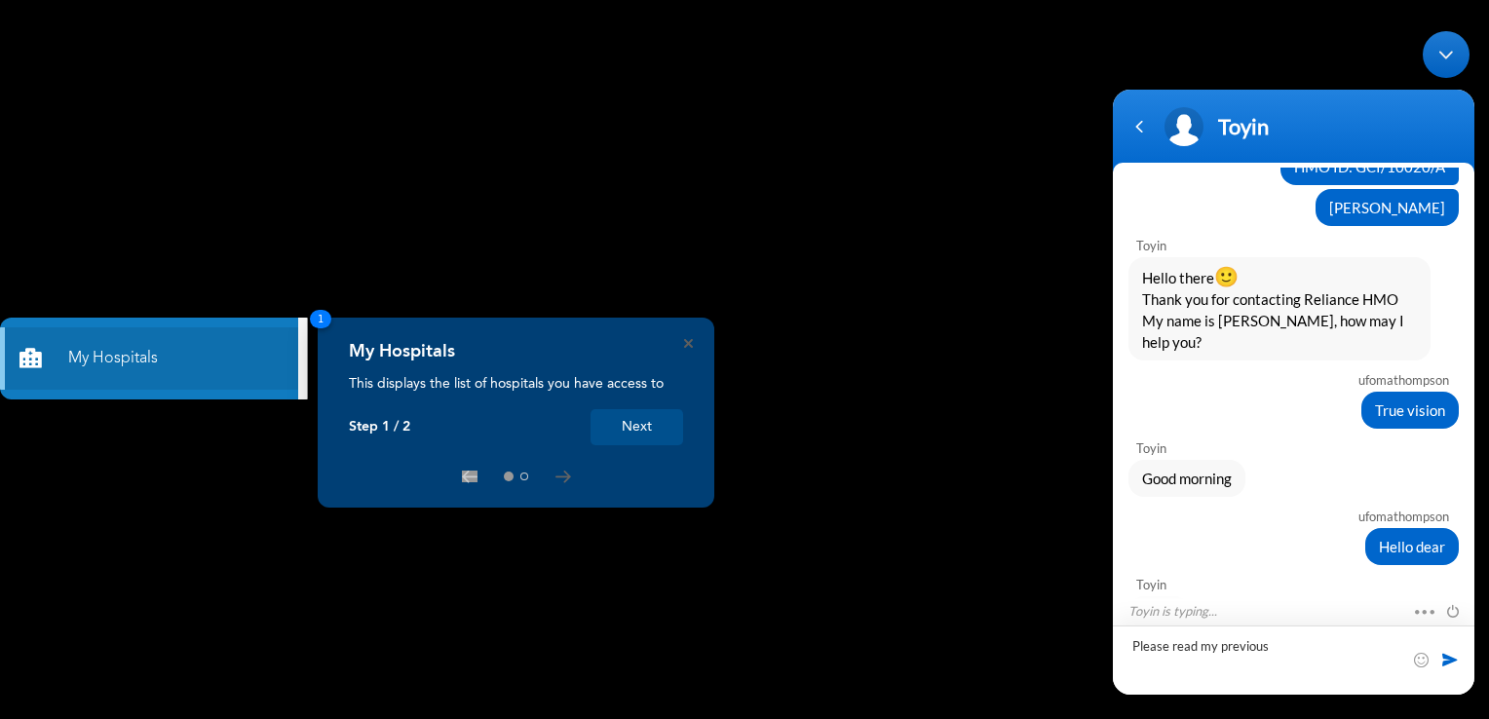
scroll to position [2594, 0]
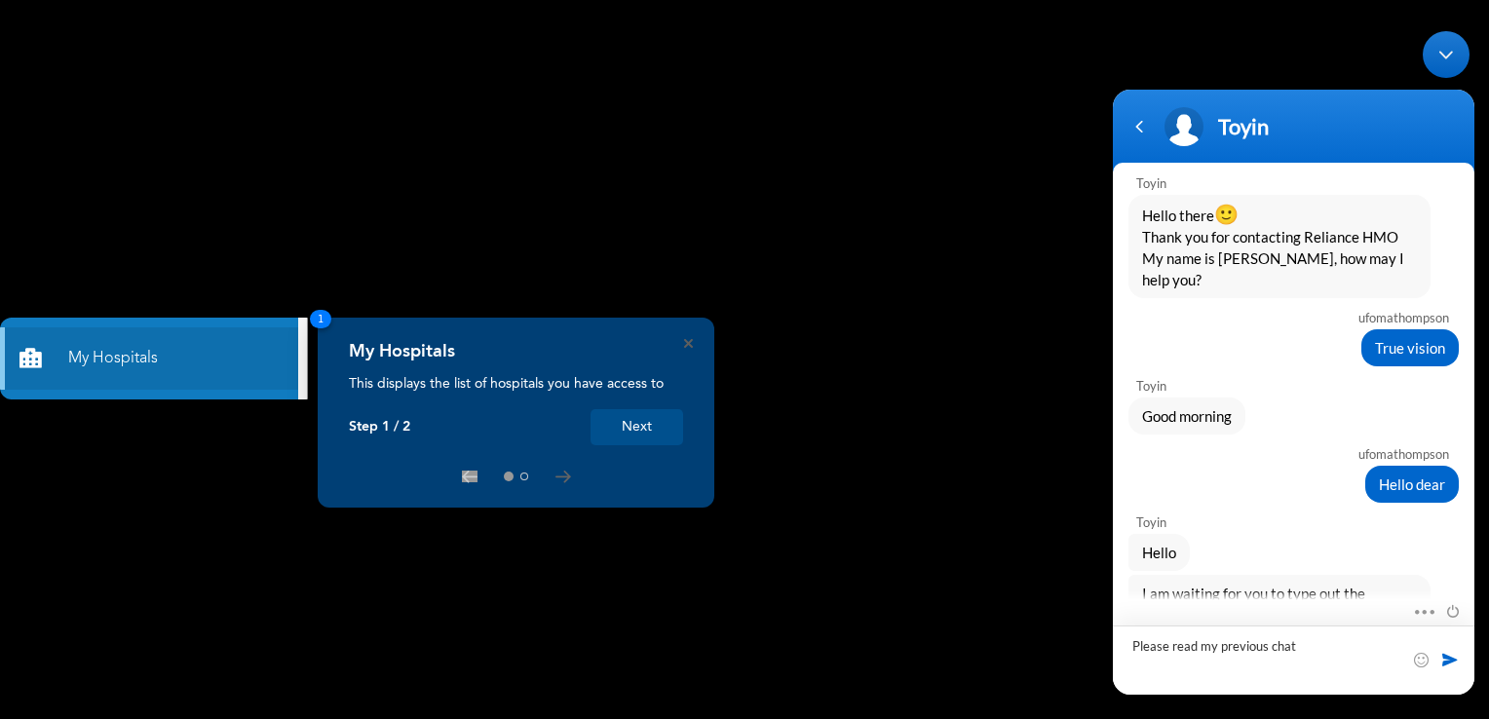
type textarea "Please read my previous chats"
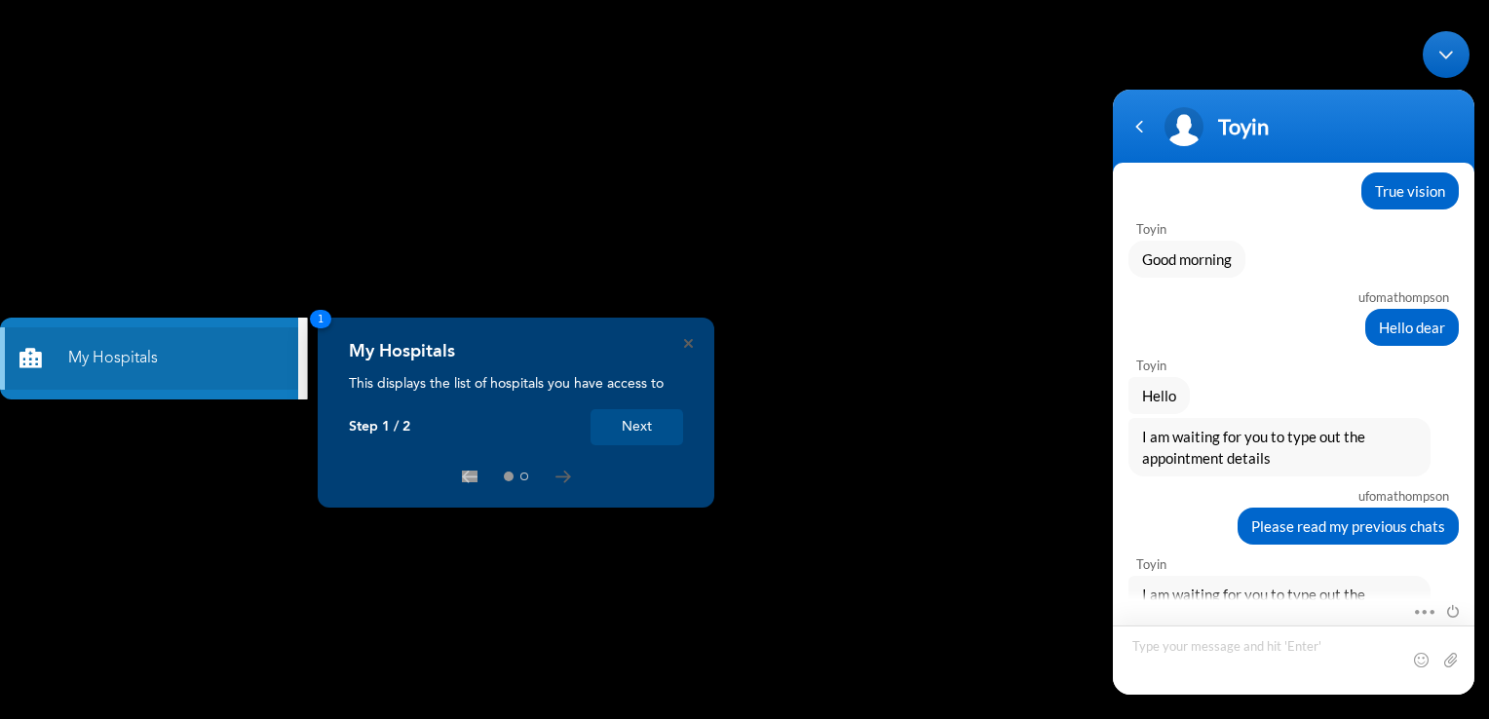
scroll to position [2942, 0]
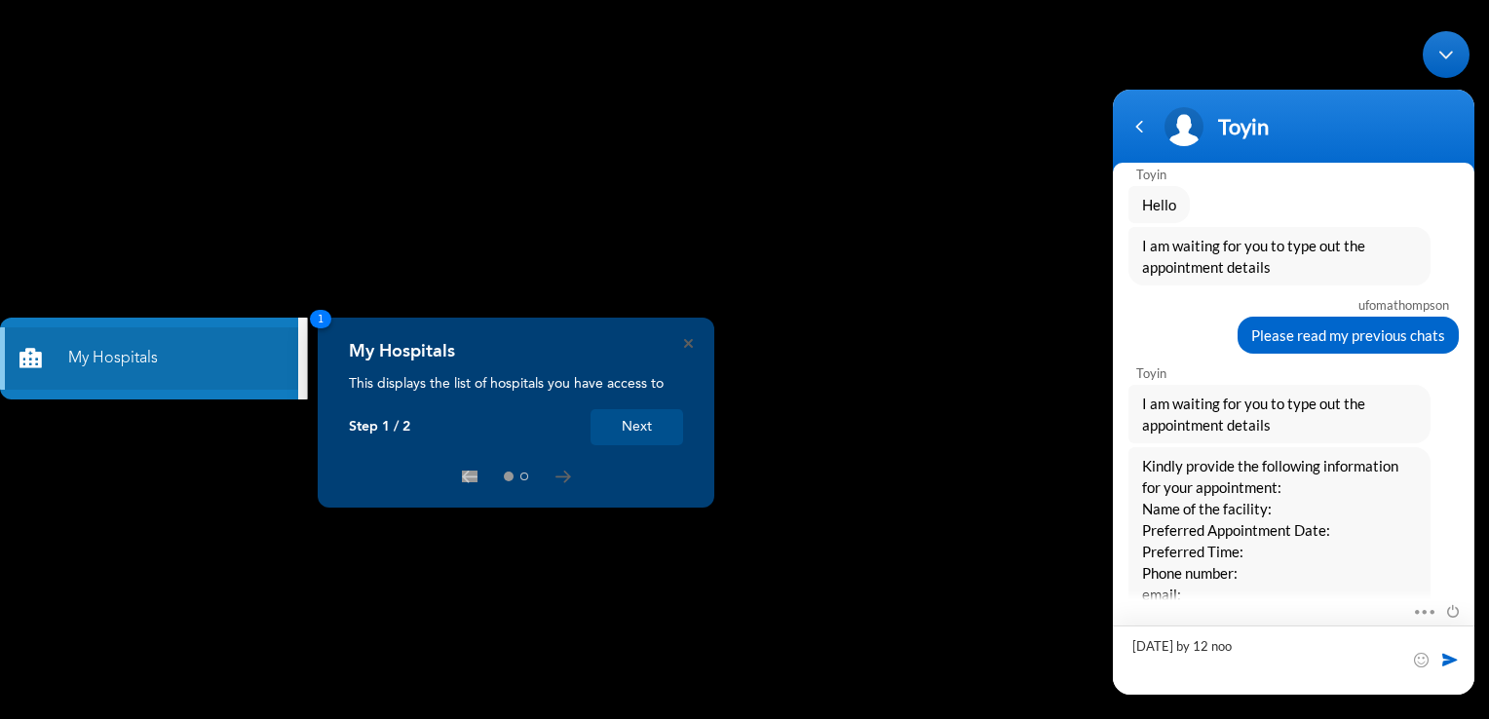
type textarea "[DATE] by 12 noon"
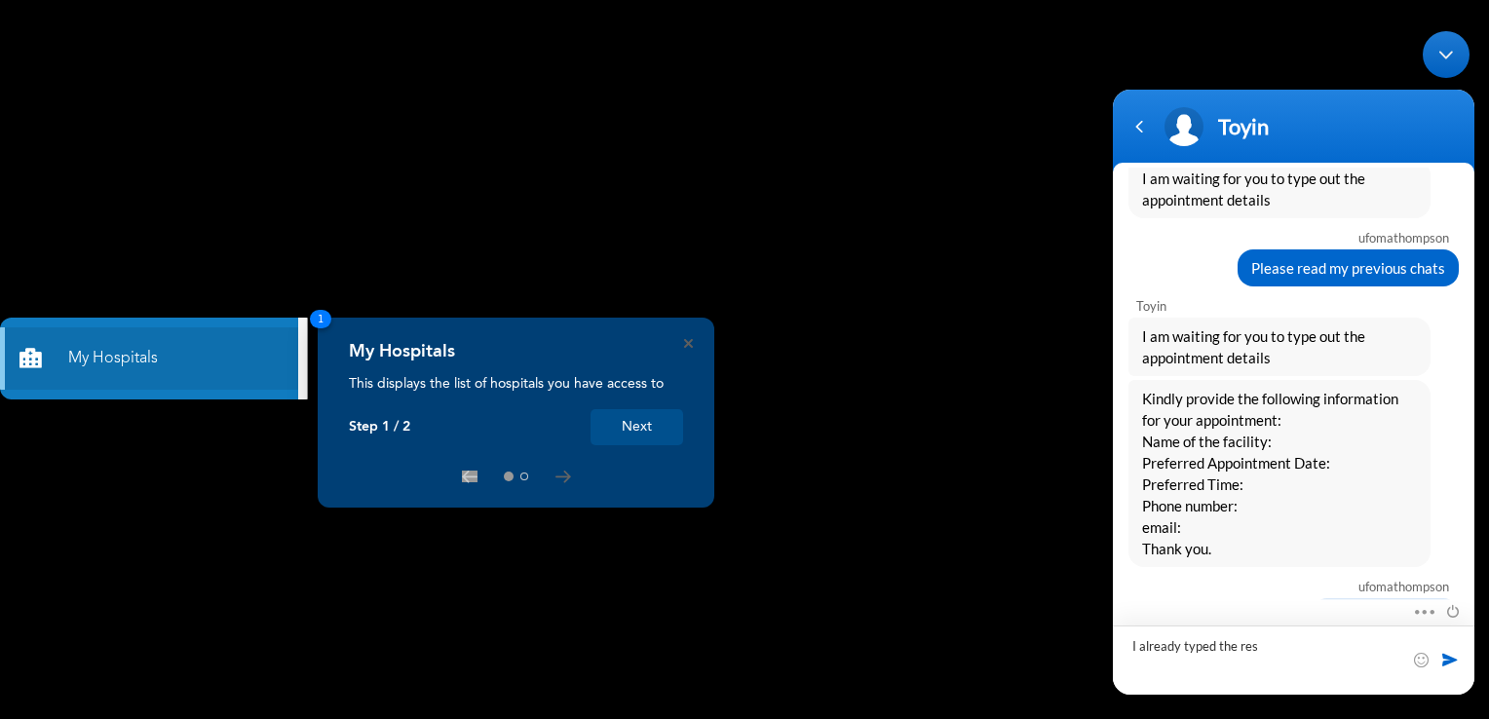
type textarea "I already typed the rest"
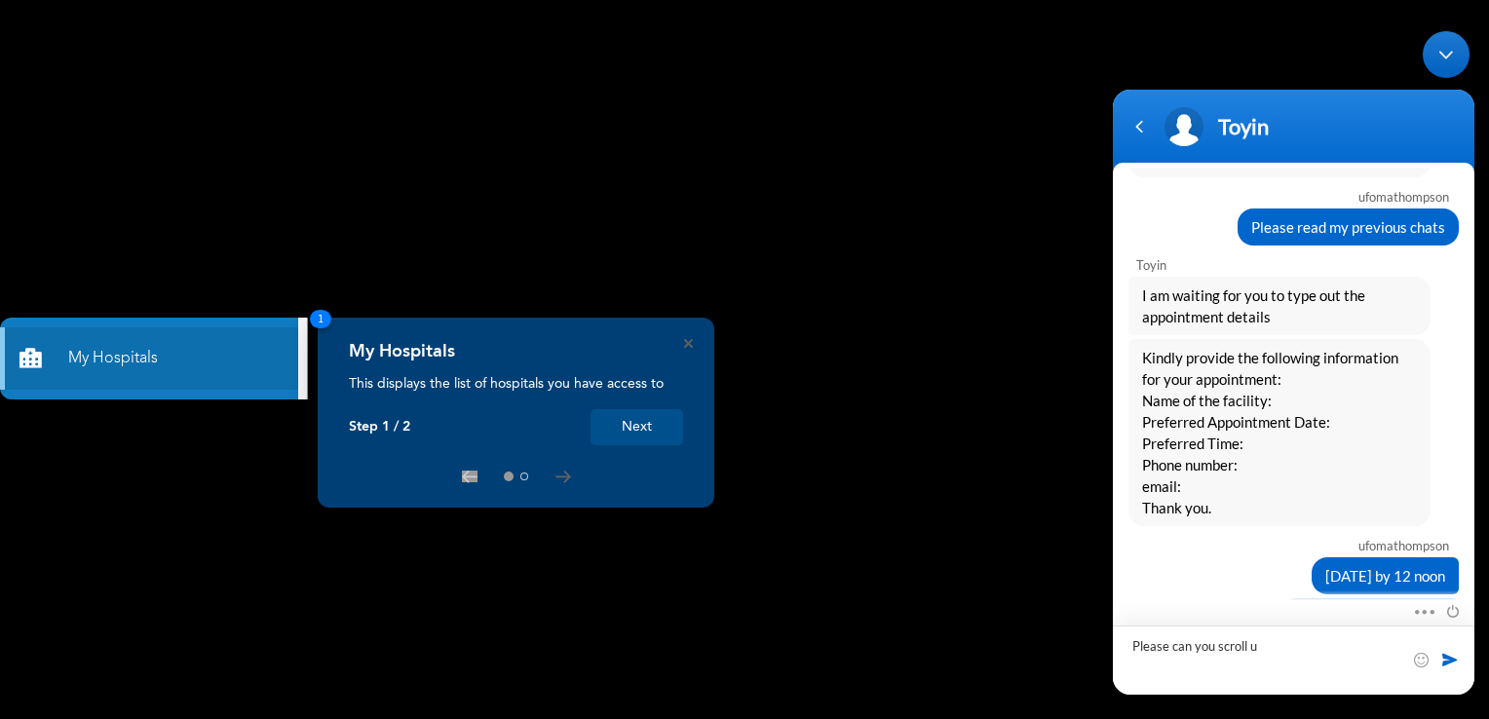
type textarea "Please can you scroll up"
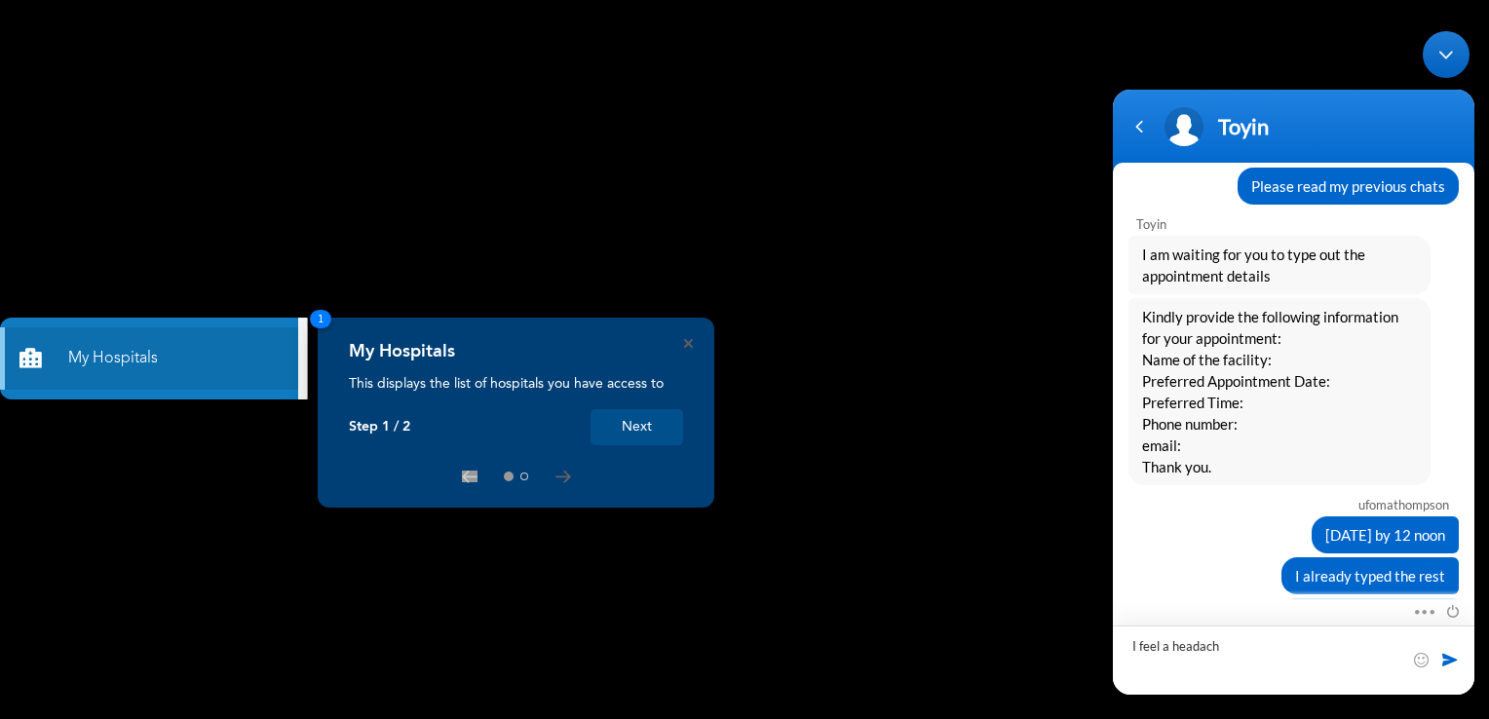
type textarea "I feel a headache"
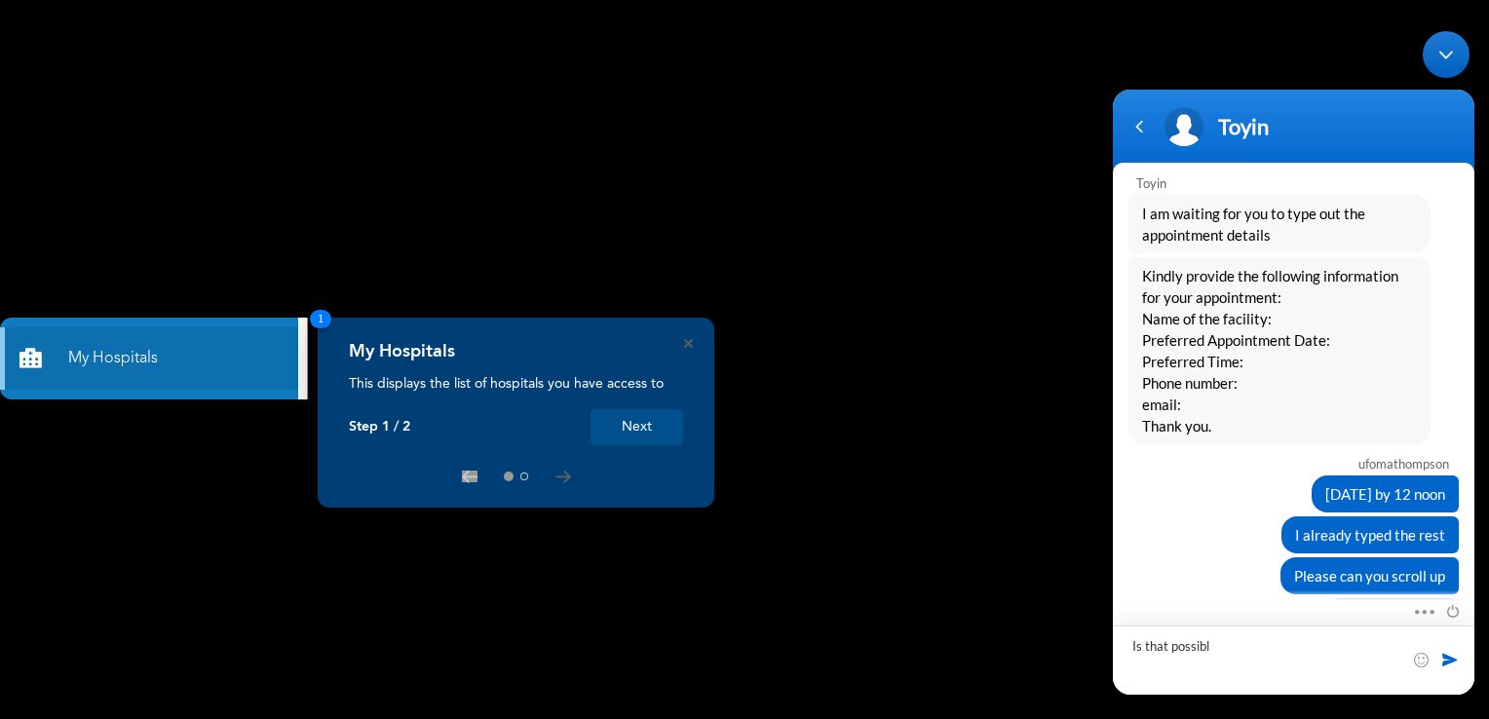
type textarea "Is that possible"
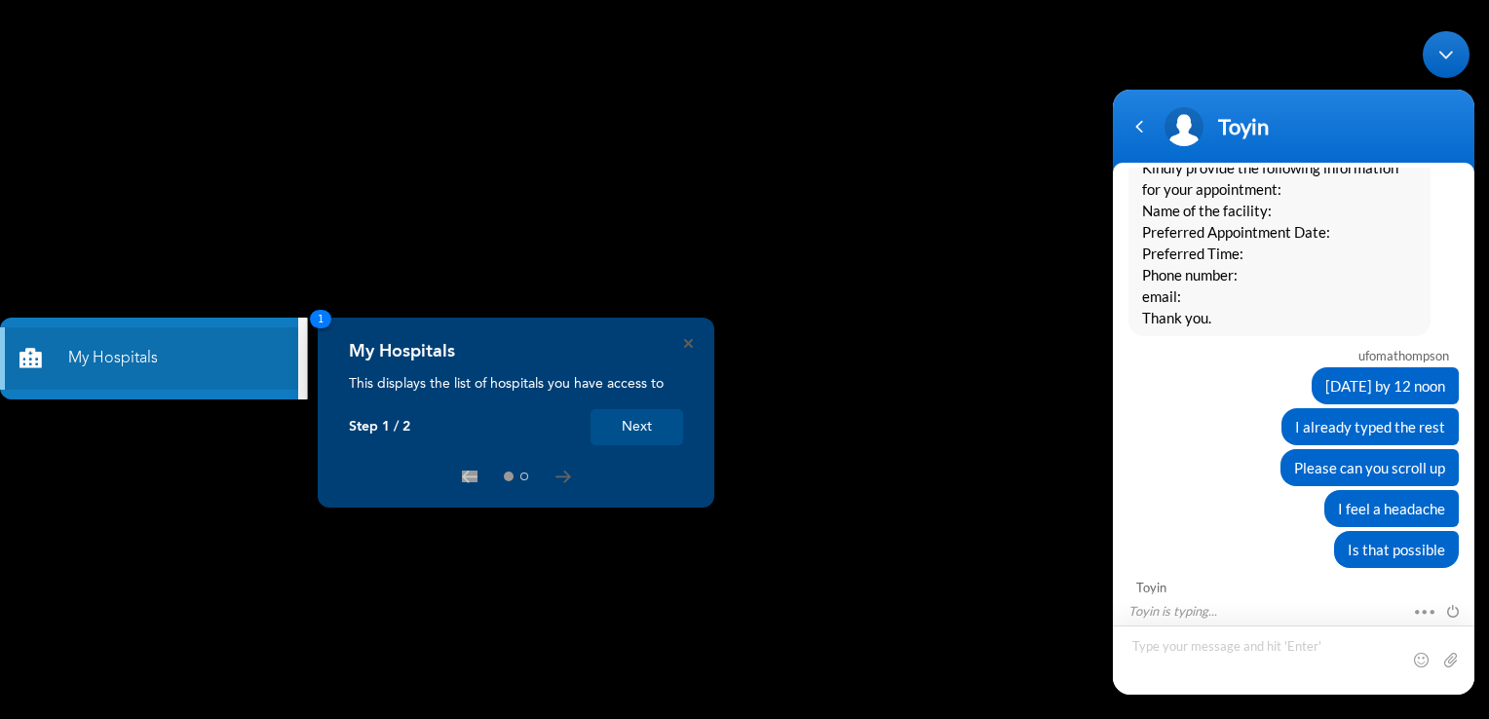
scroll to position [3281, 0]
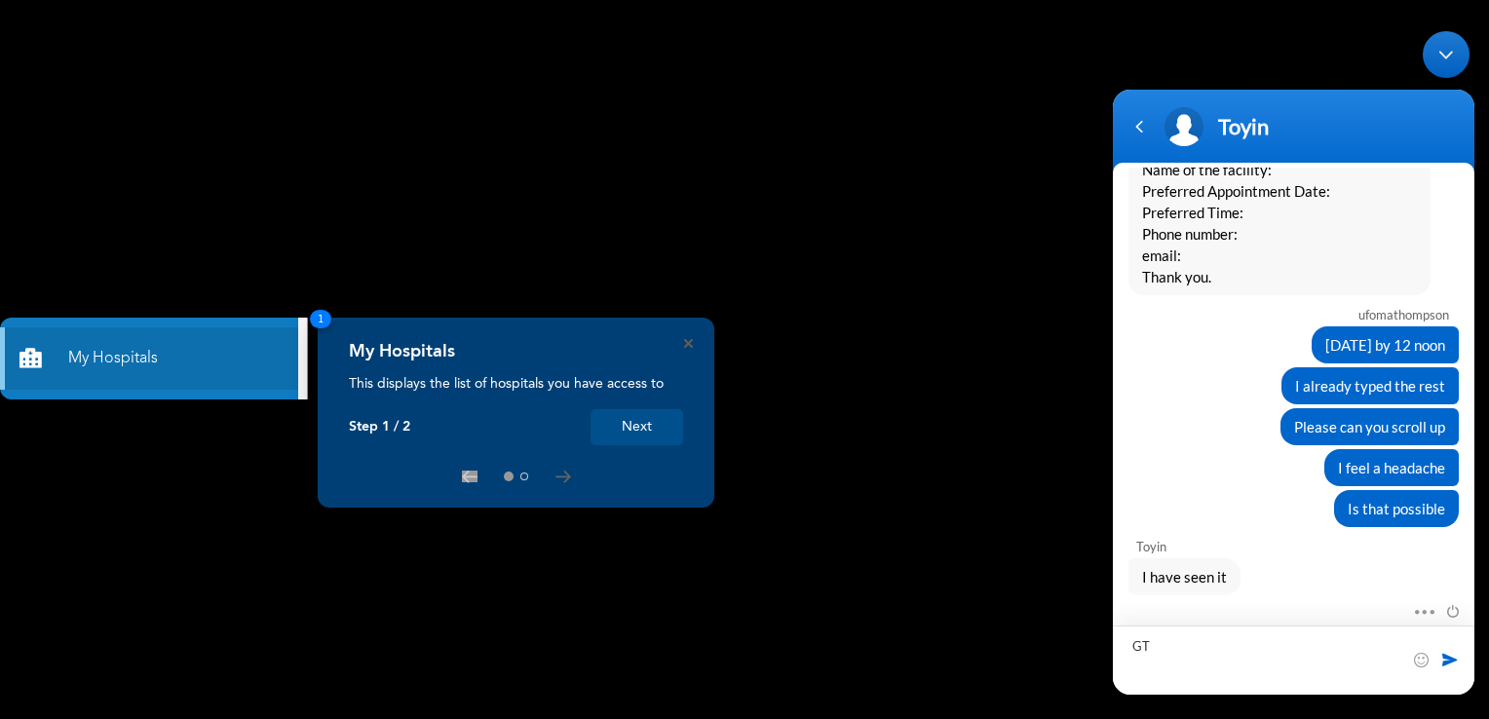
type textarea "G"
type textarea "Thank you"
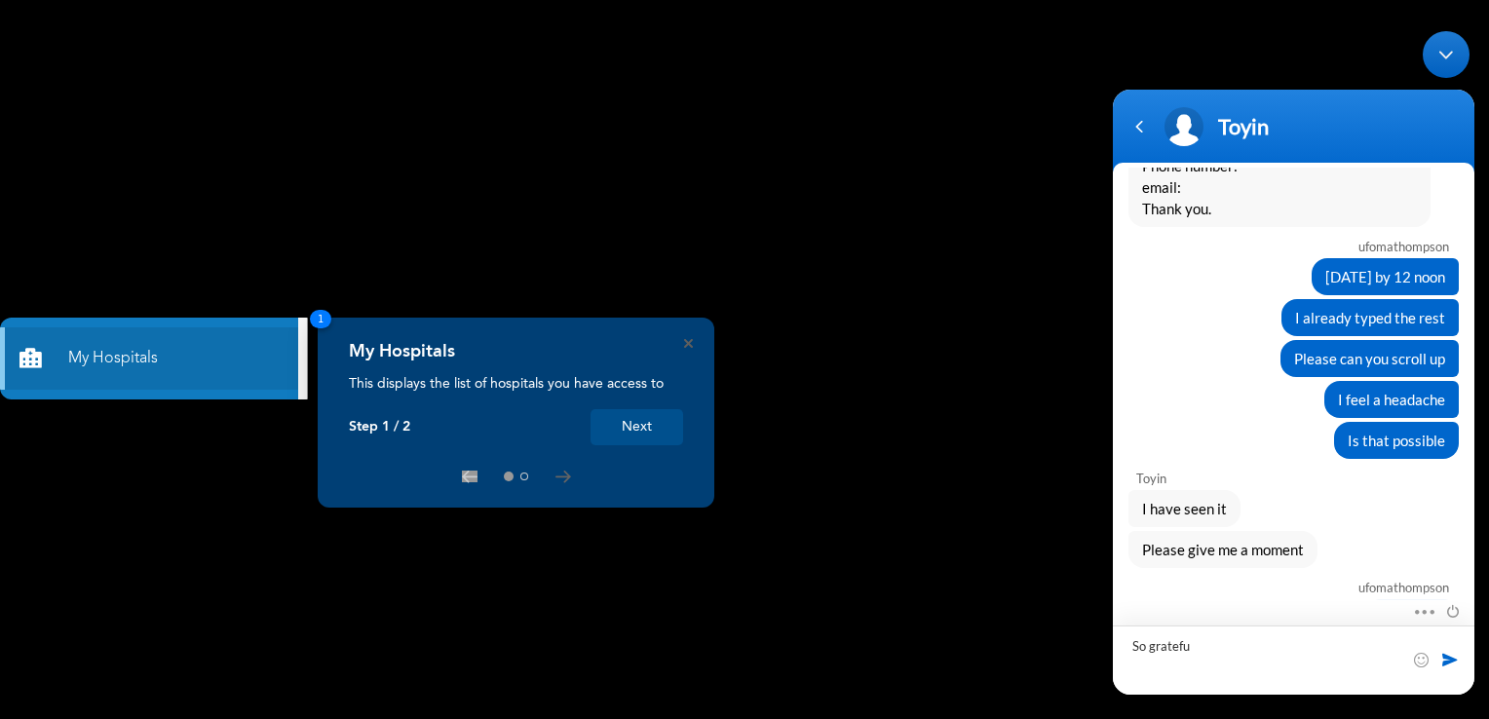
type textarea "So grateful"
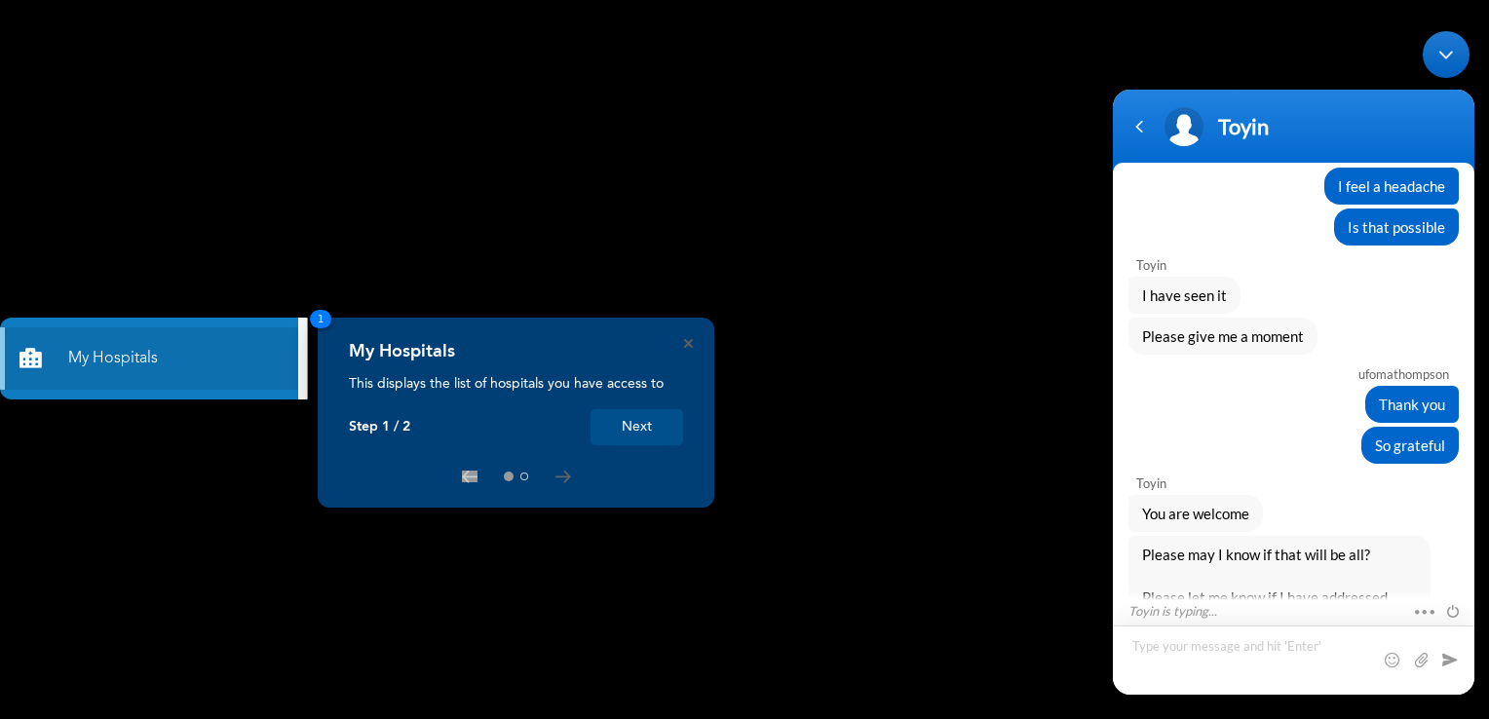
scroll to position [3602, 0]
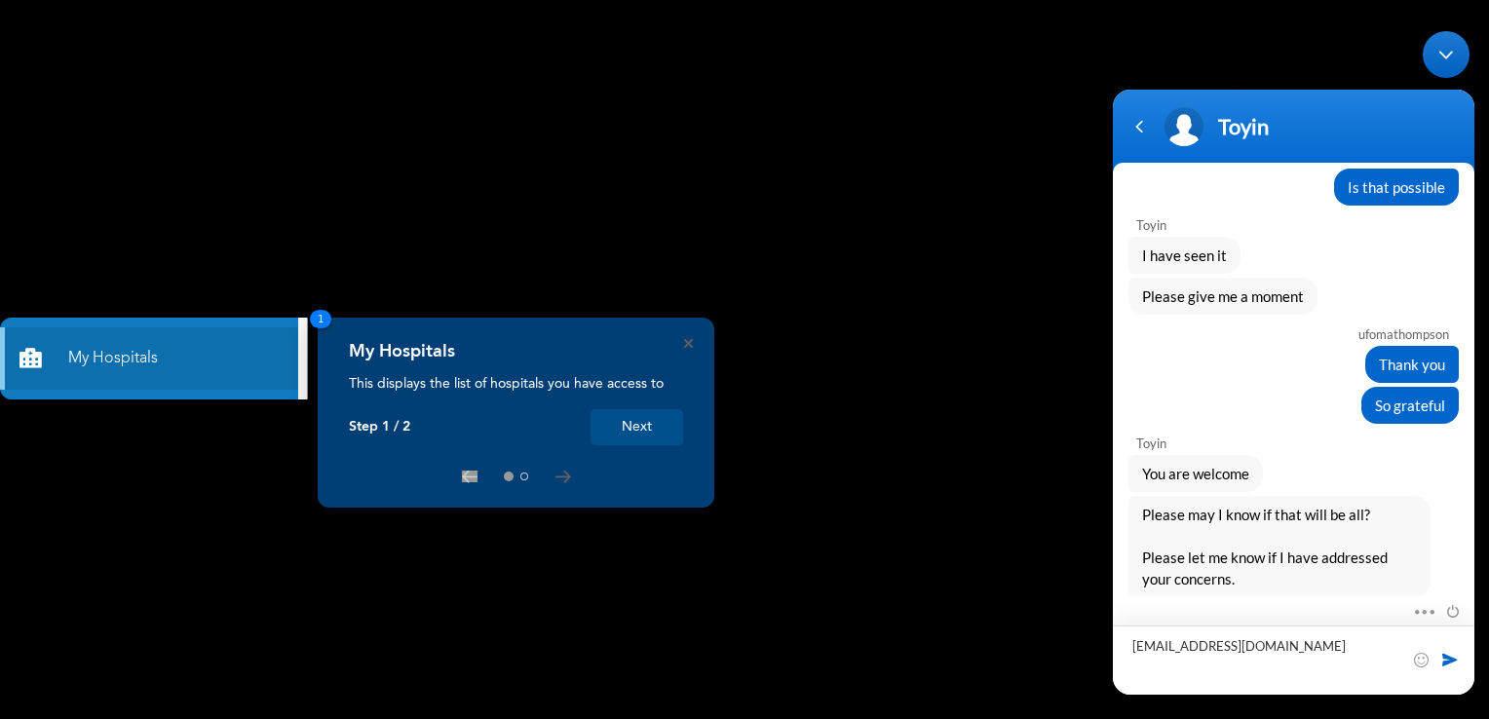
type textarea "[EMAIL_ADDRESS][DOMAIN_NAME]"
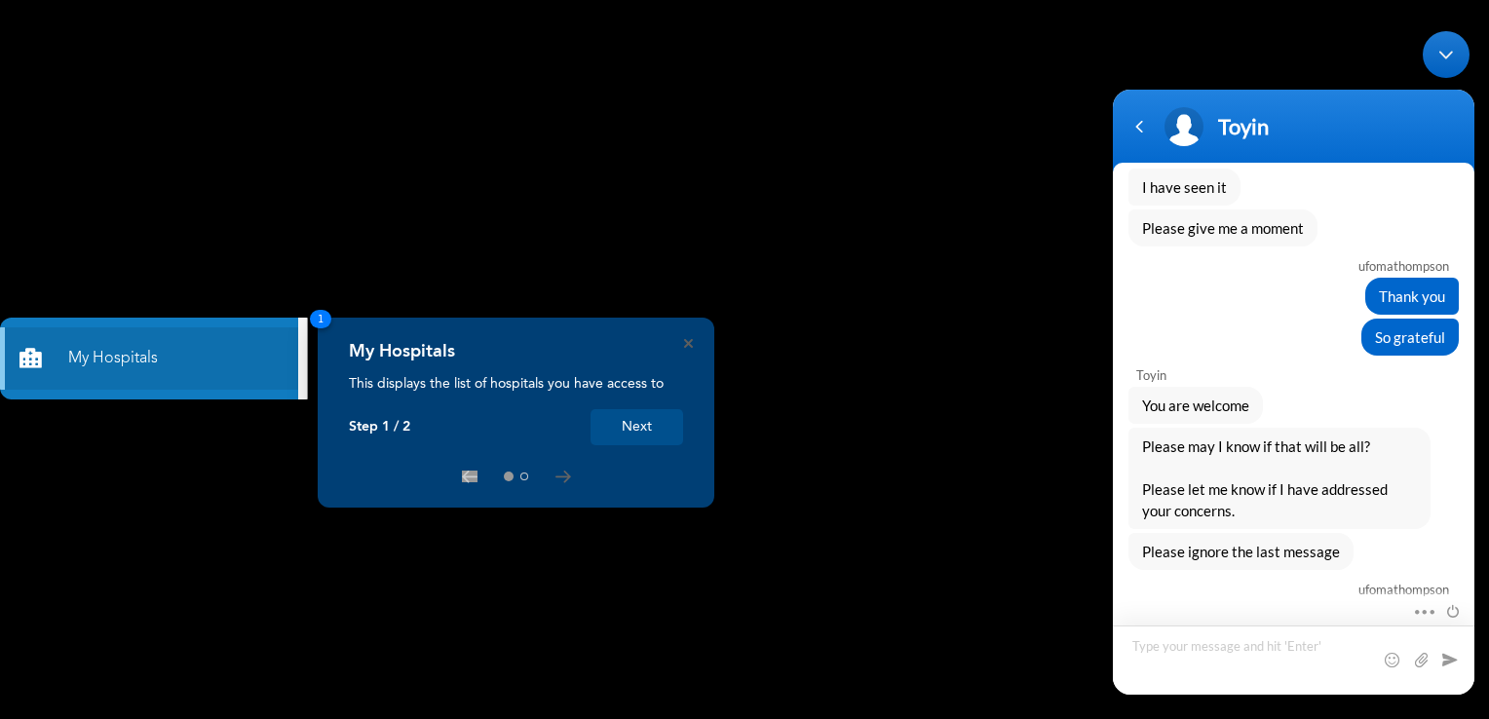
type textarea "8"
type textarea "08033689454"
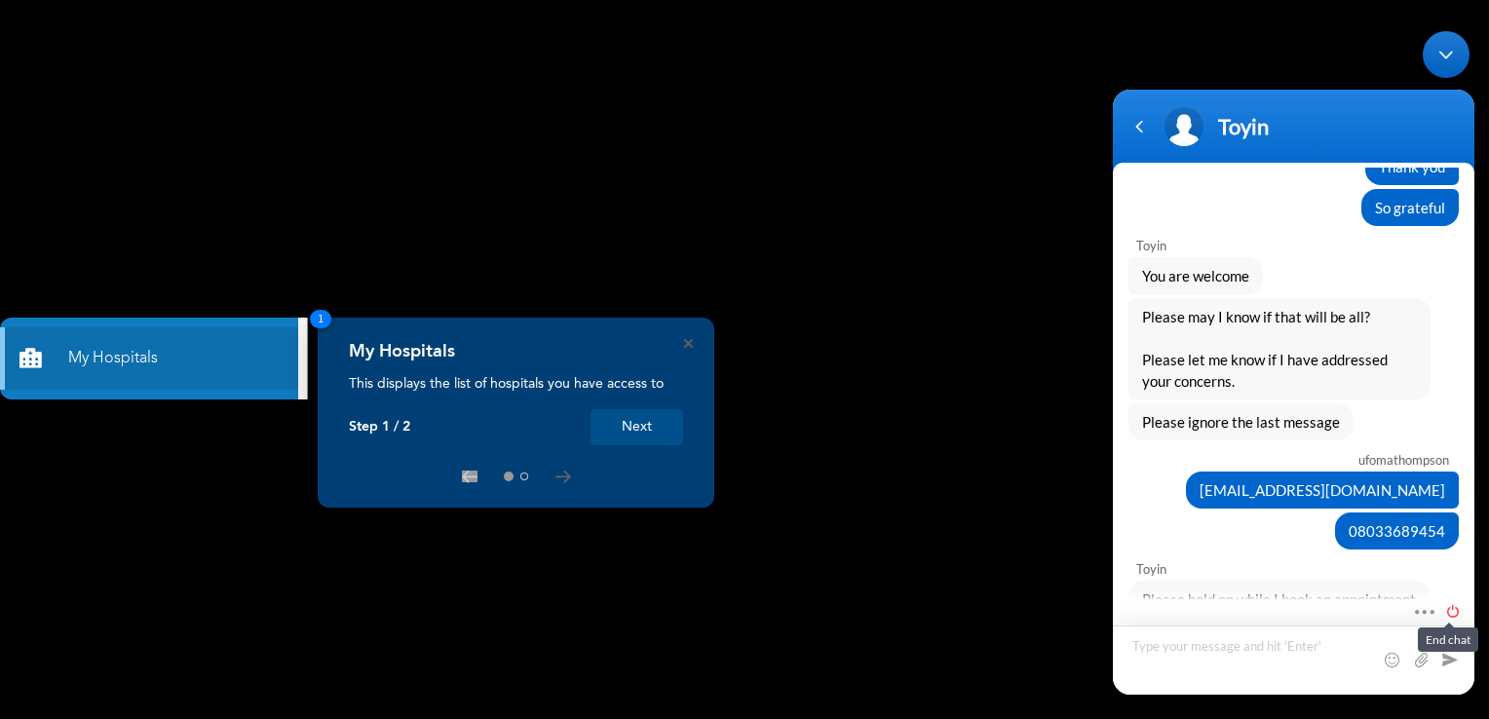
scroll to position [3841, 0]
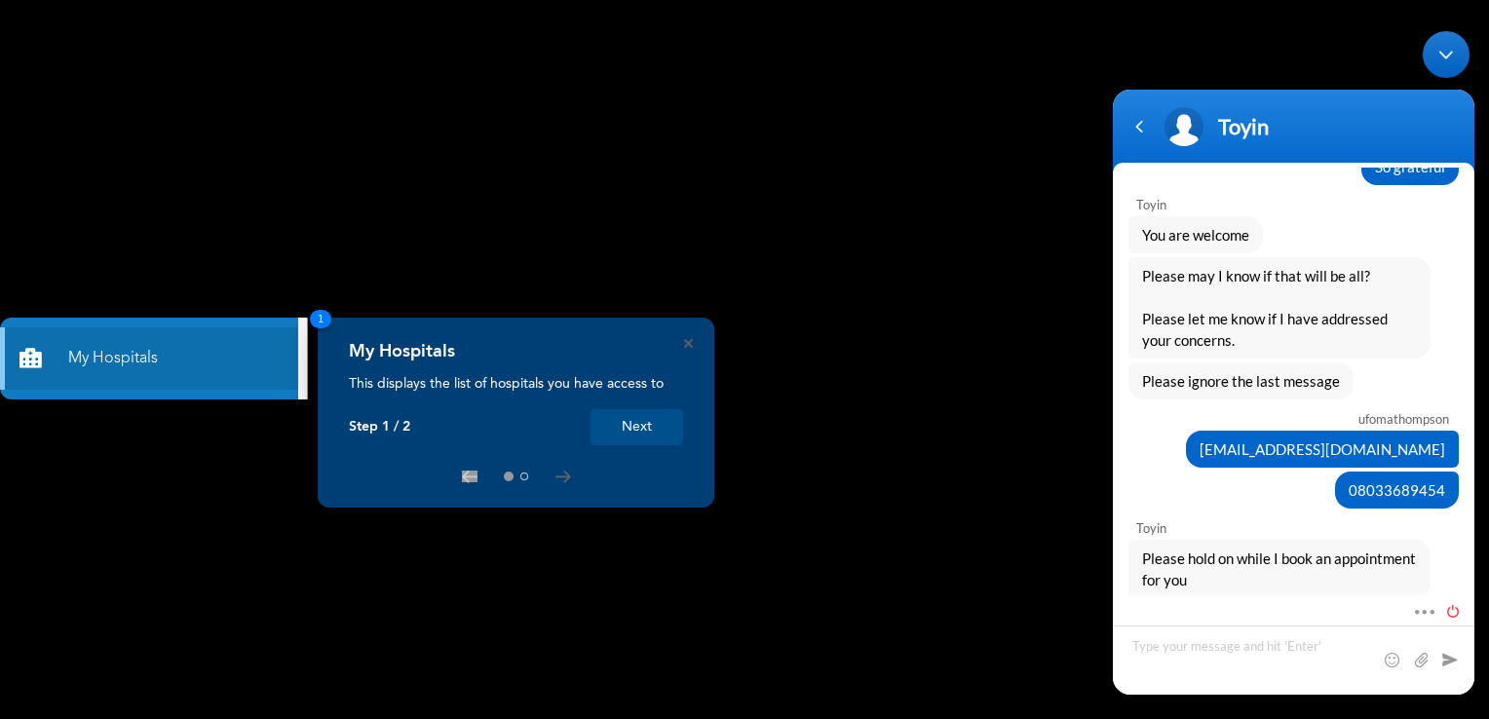
click at [1457, 602] on span at bounding box center [1448, 608] width 21 height 18
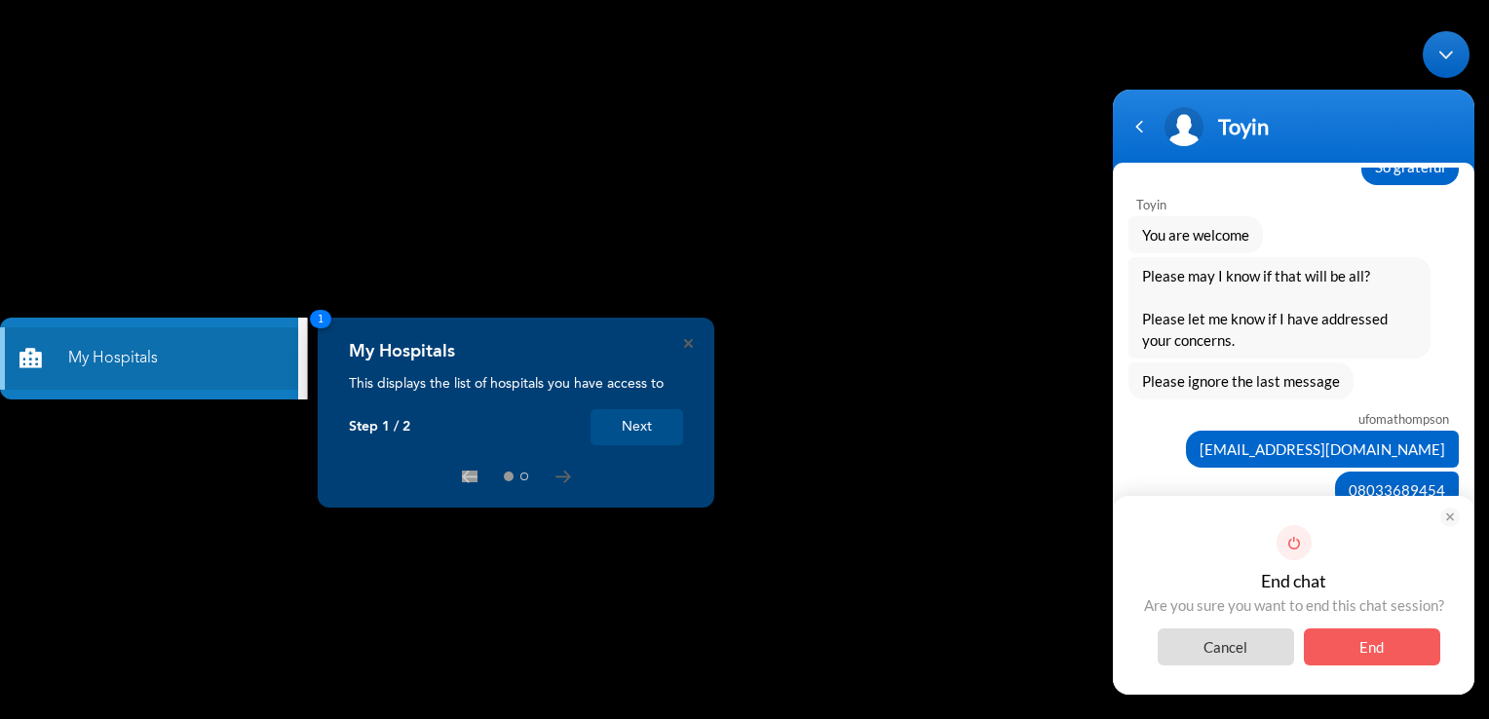
click at [1241, 657] on span "Cancel" at bounding box center [1226, 646] width 136 height 37
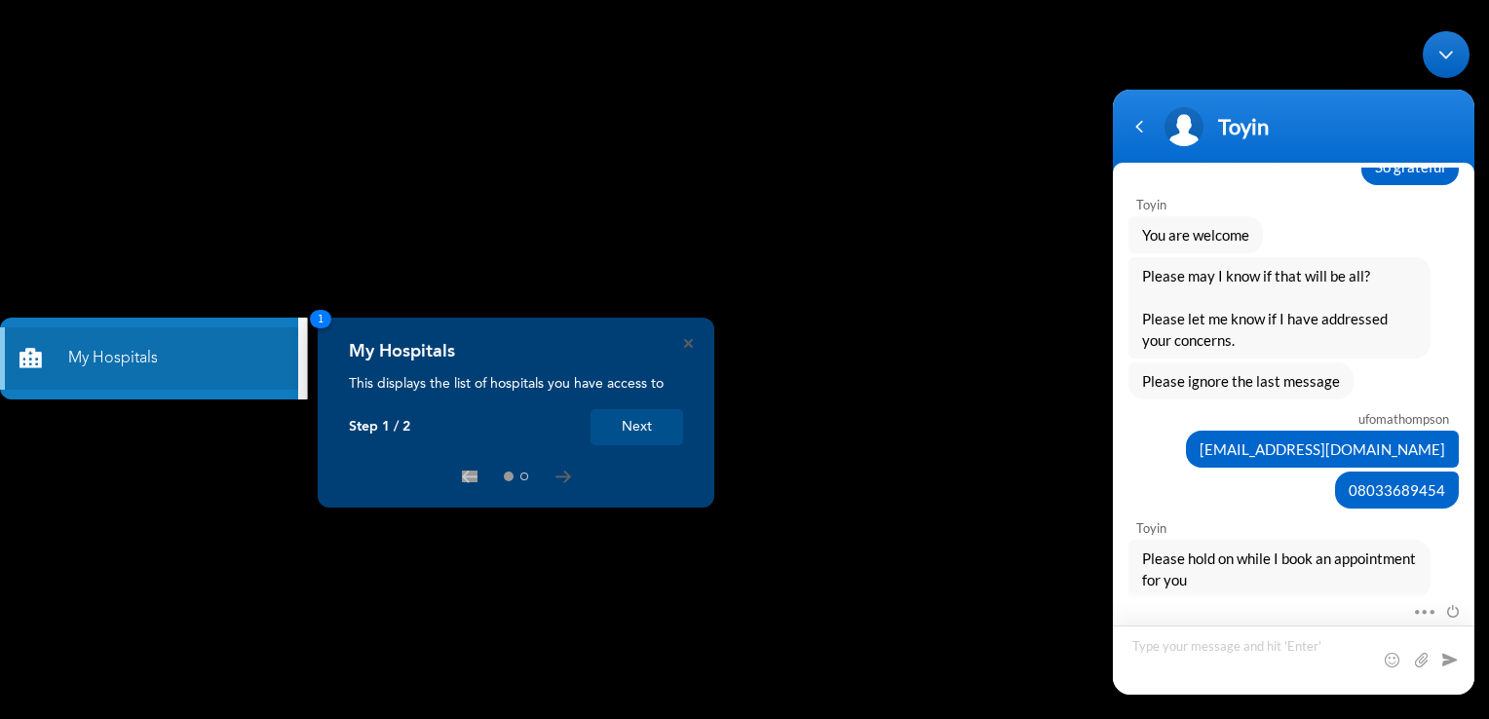
click at [1180, 650] on textarea "Type your message and hit 'Enter'" at bounding box center [1294, 659] width 362 height 69
type textarea "Thank you"
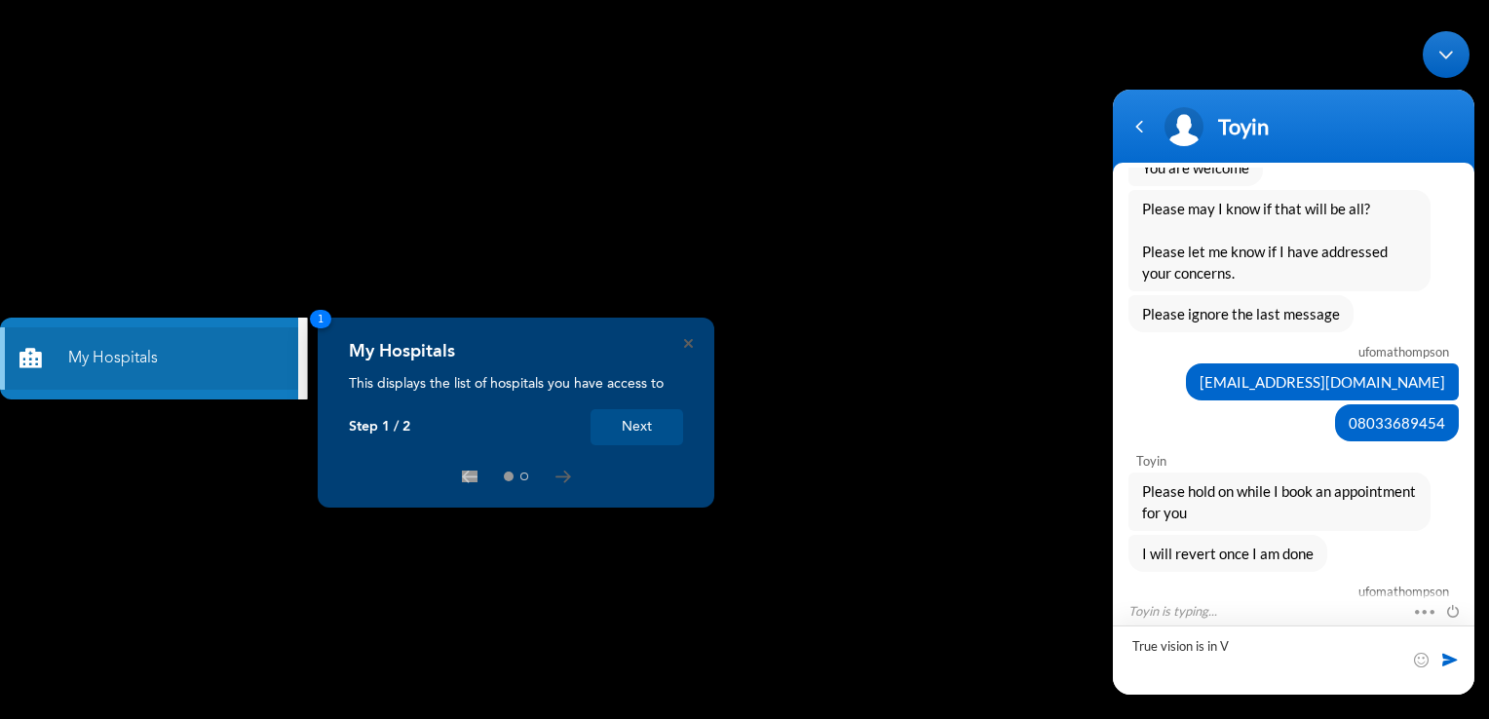
scroll to position [3977, 0]
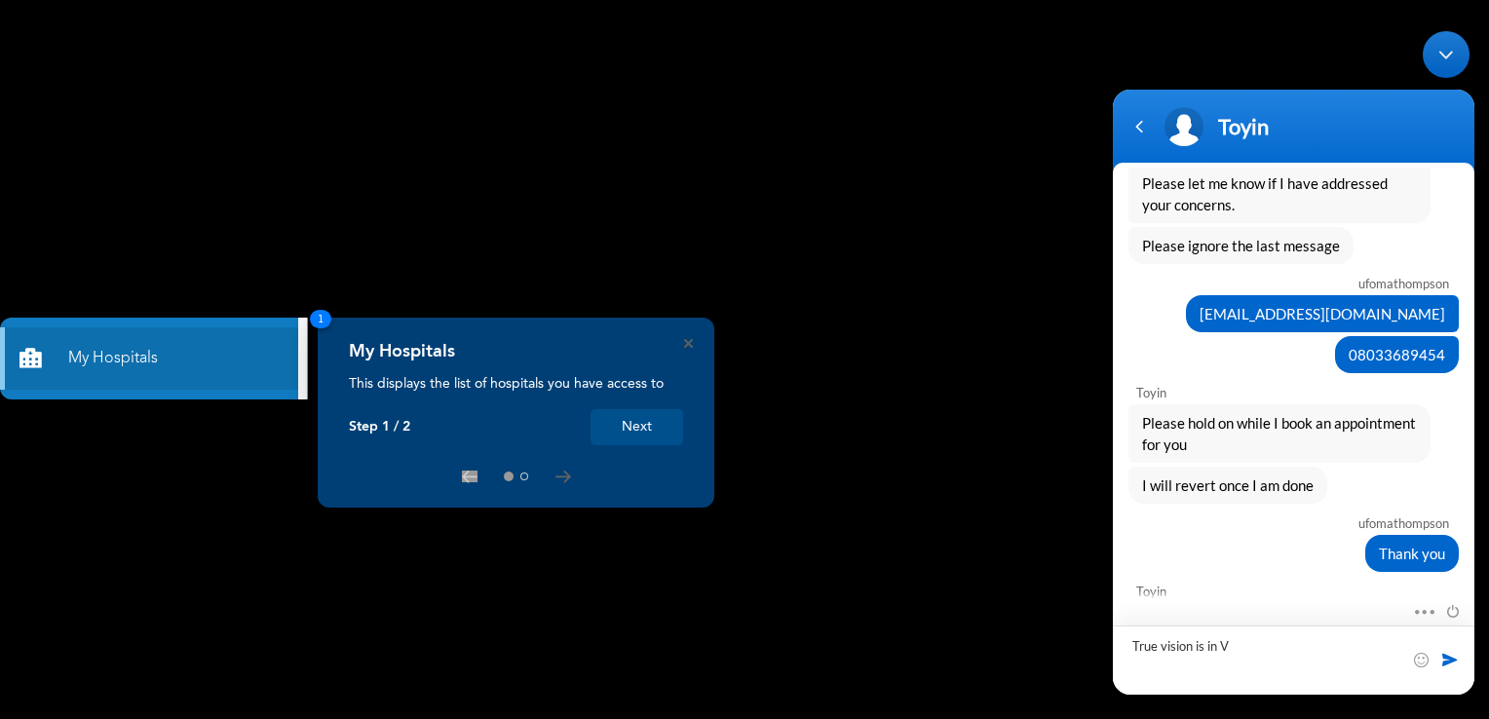
type textarea "True vision is in Vi"
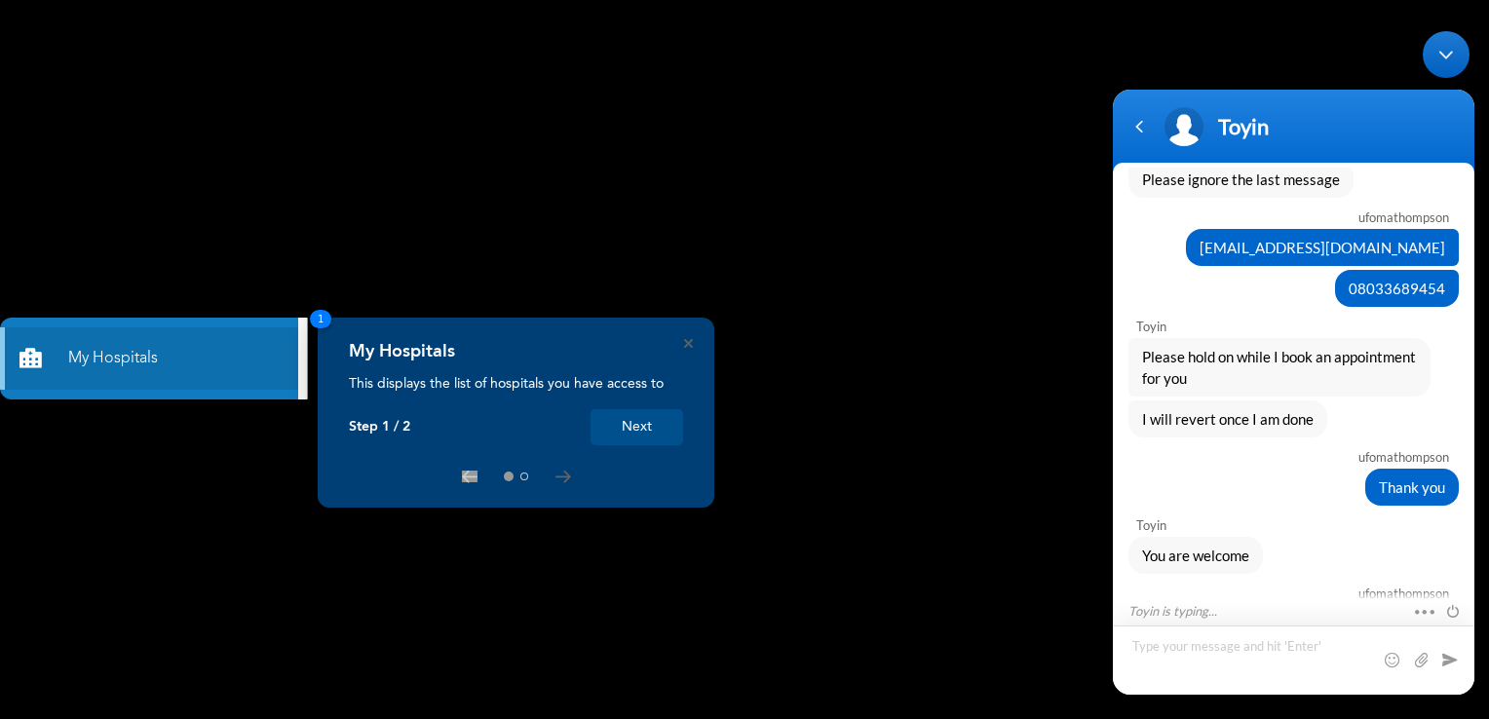
scroll to position [4133, 0]
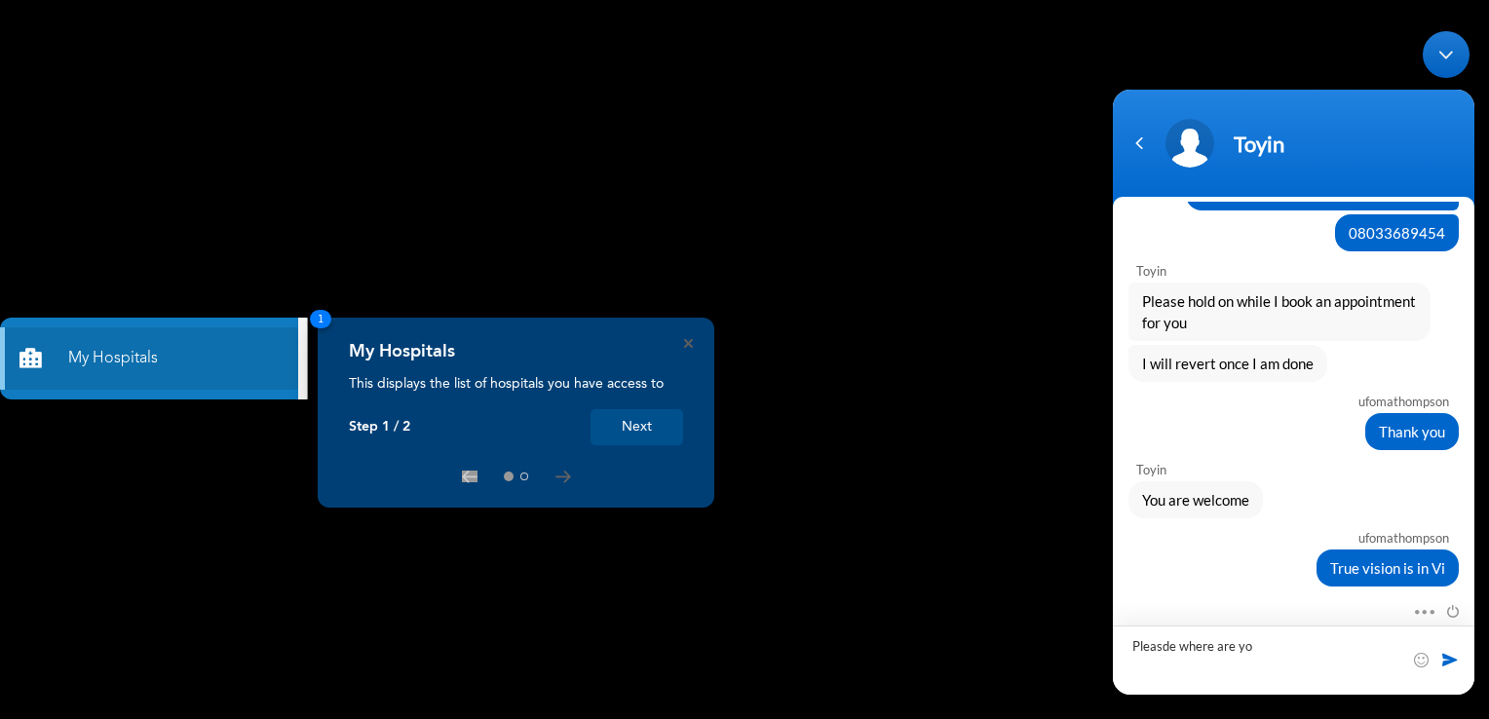
type textarea "Pleasde where are you"
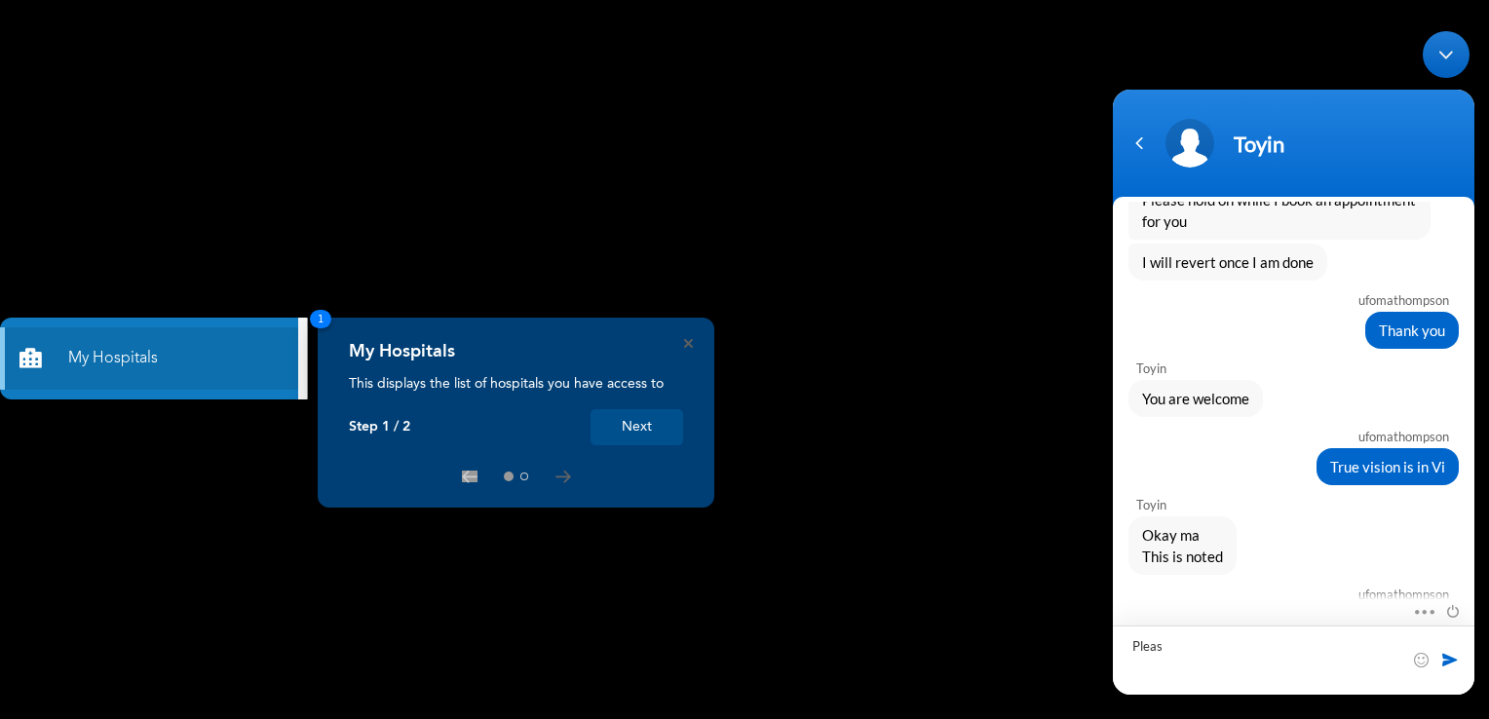
type textarea "Please"
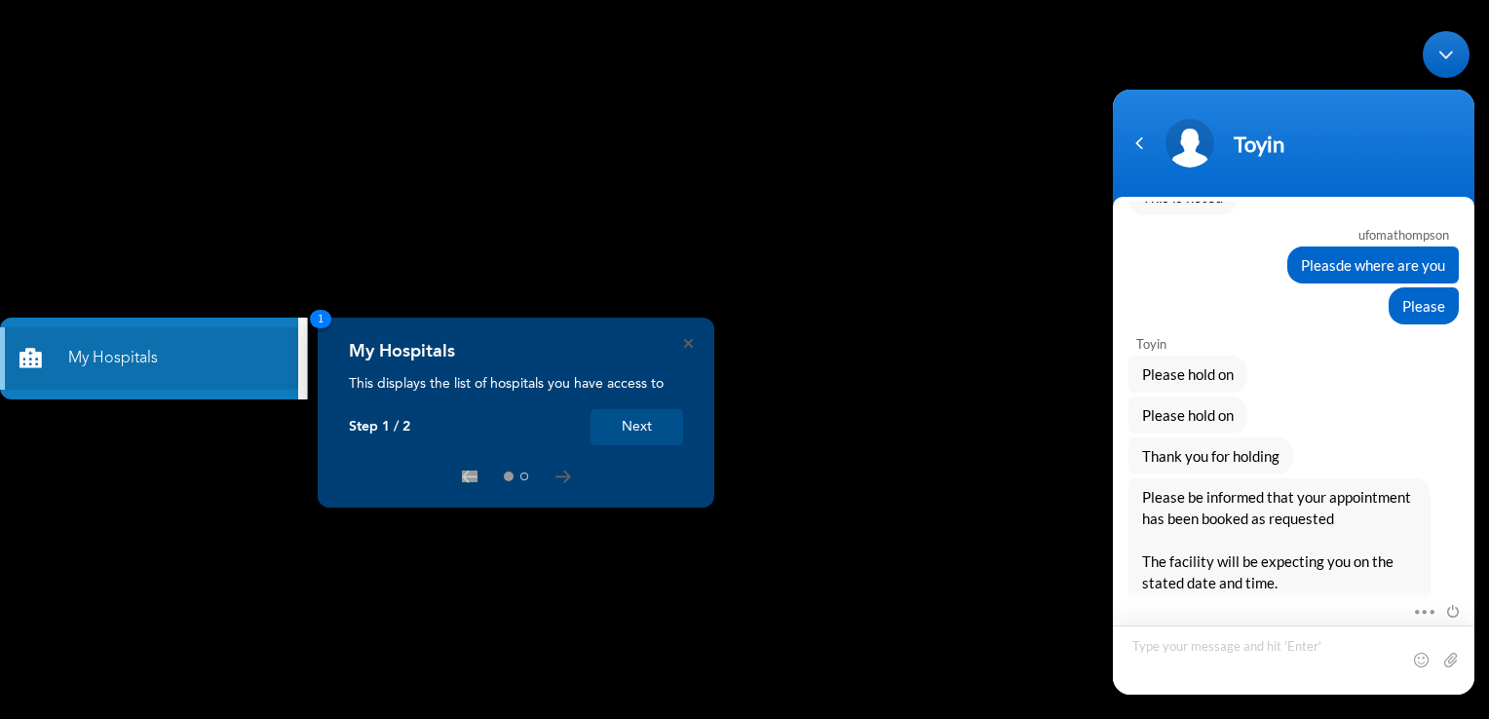
scroll to position [4699, 0]
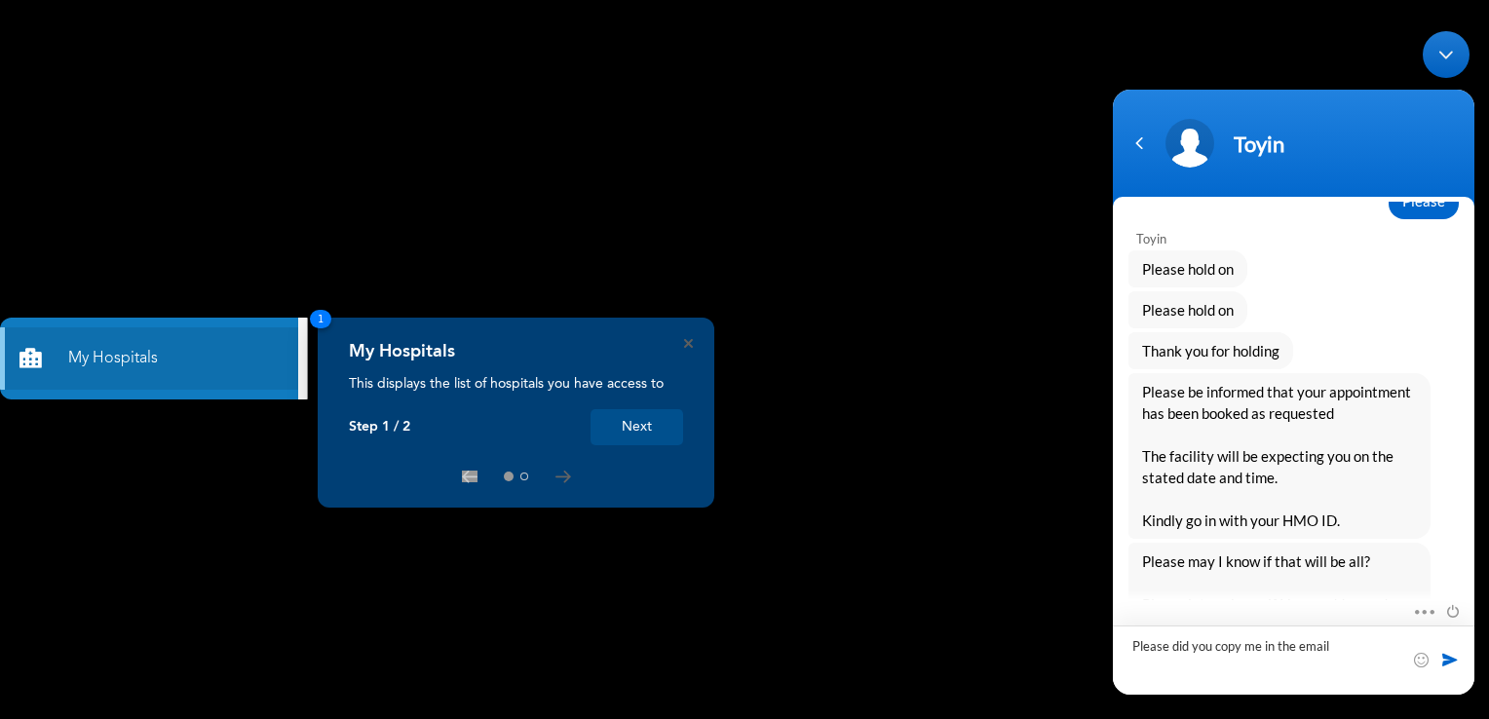
type textarea "Please, did you copy me in the email"
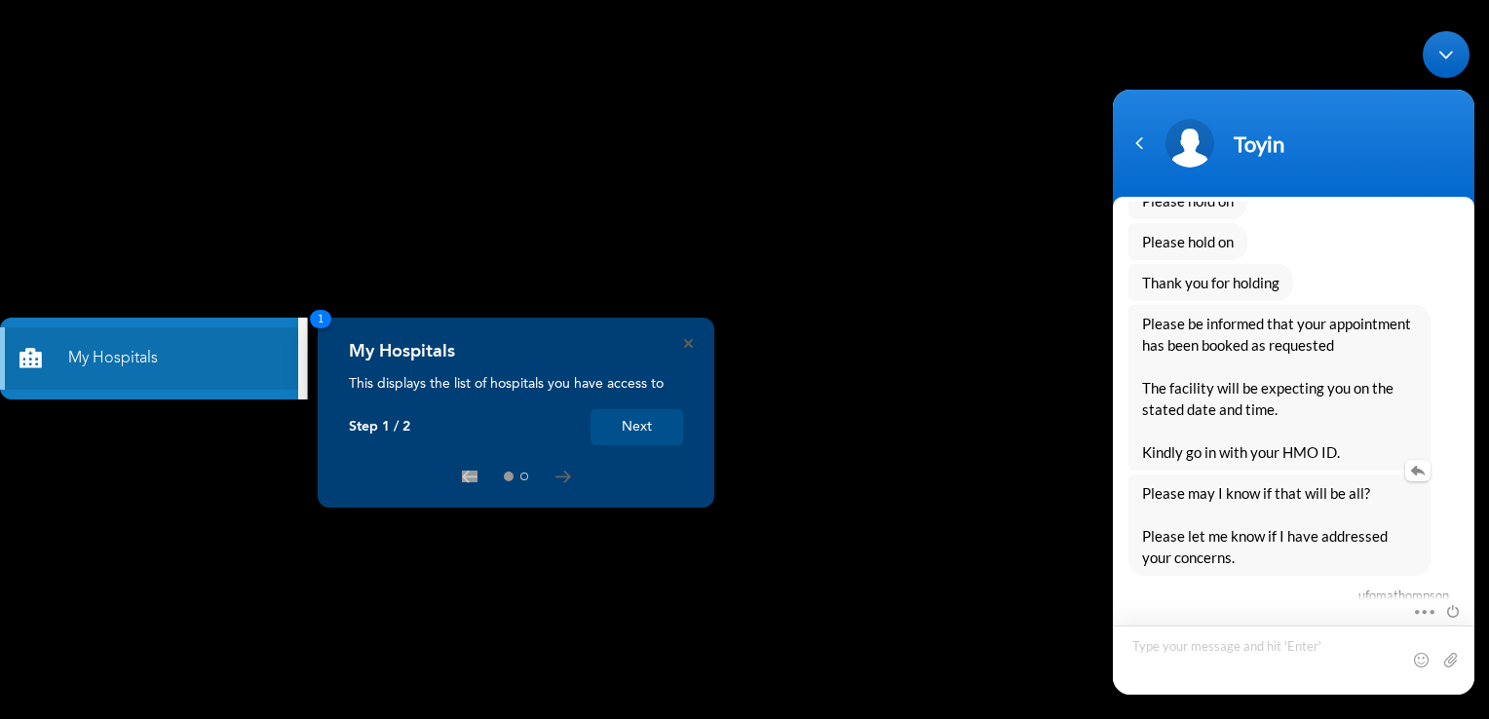
scroll to position [4834, 0]
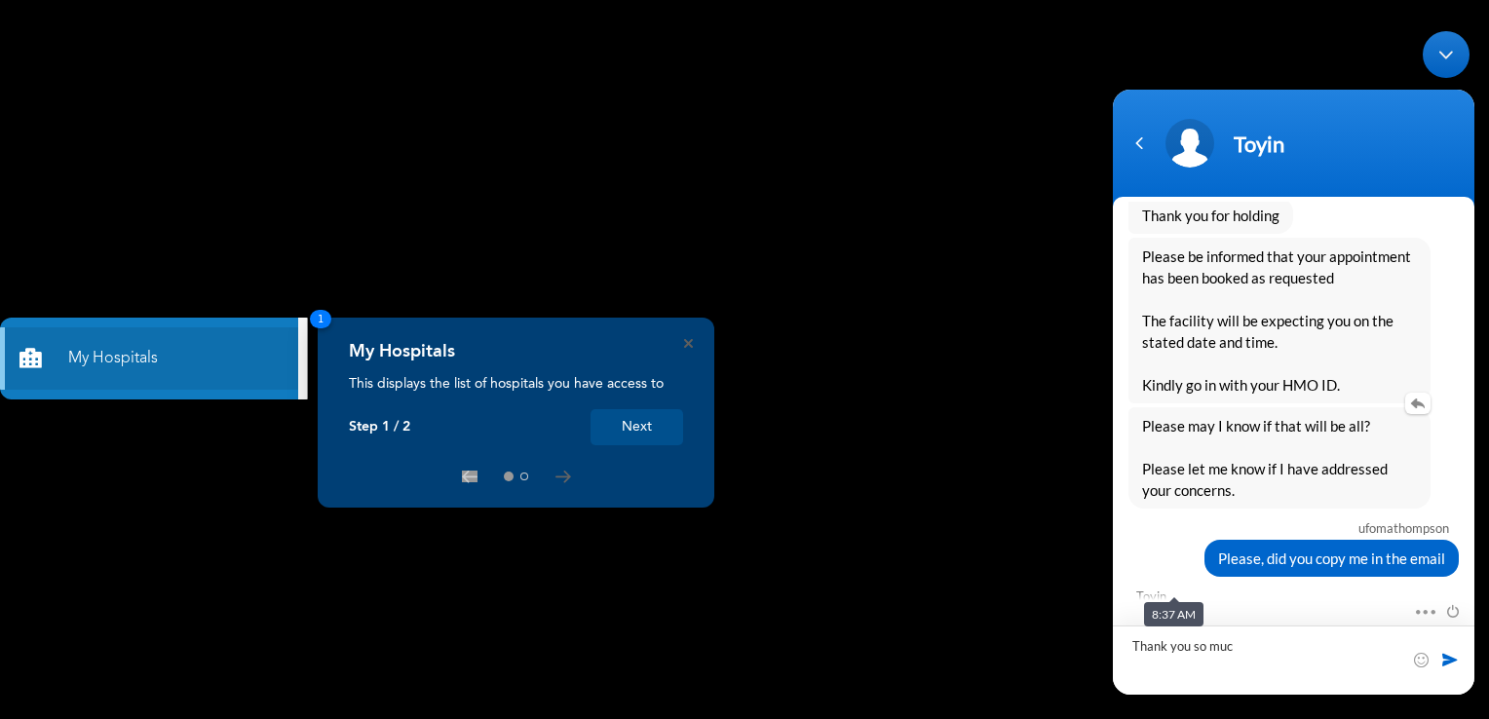
type textarea "Thank you so much"
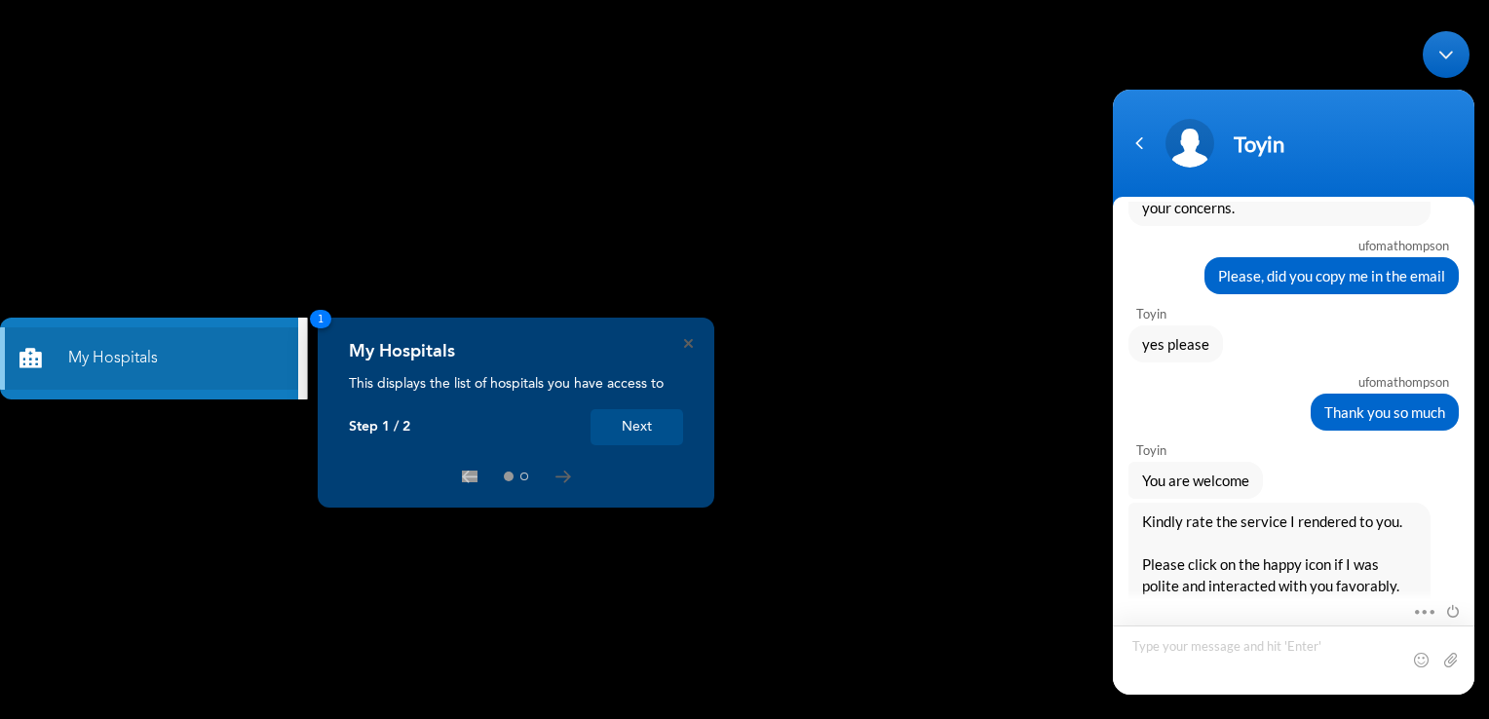
scroll to position [5226, 0]
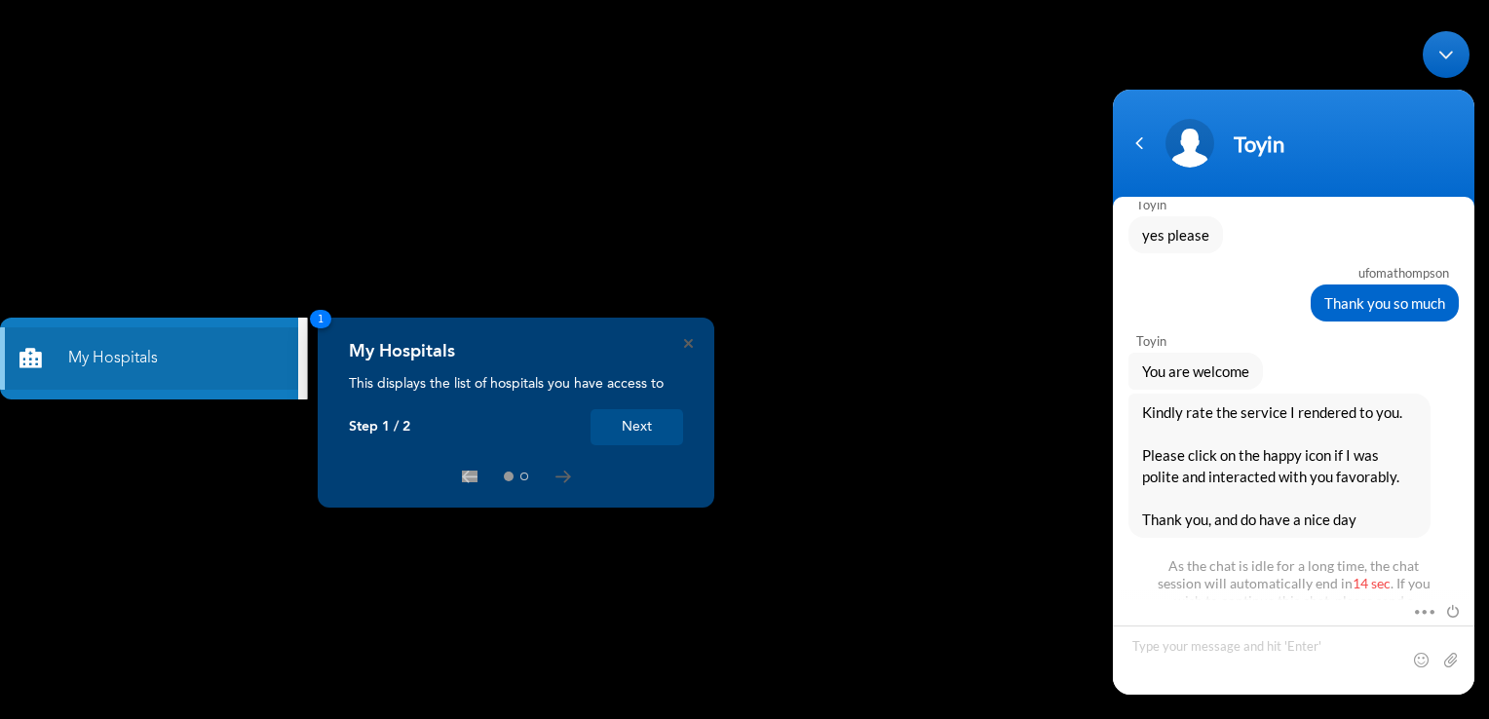
click at [1044, 502] on rect at bounding box center [744, 359] width 1489 height 719
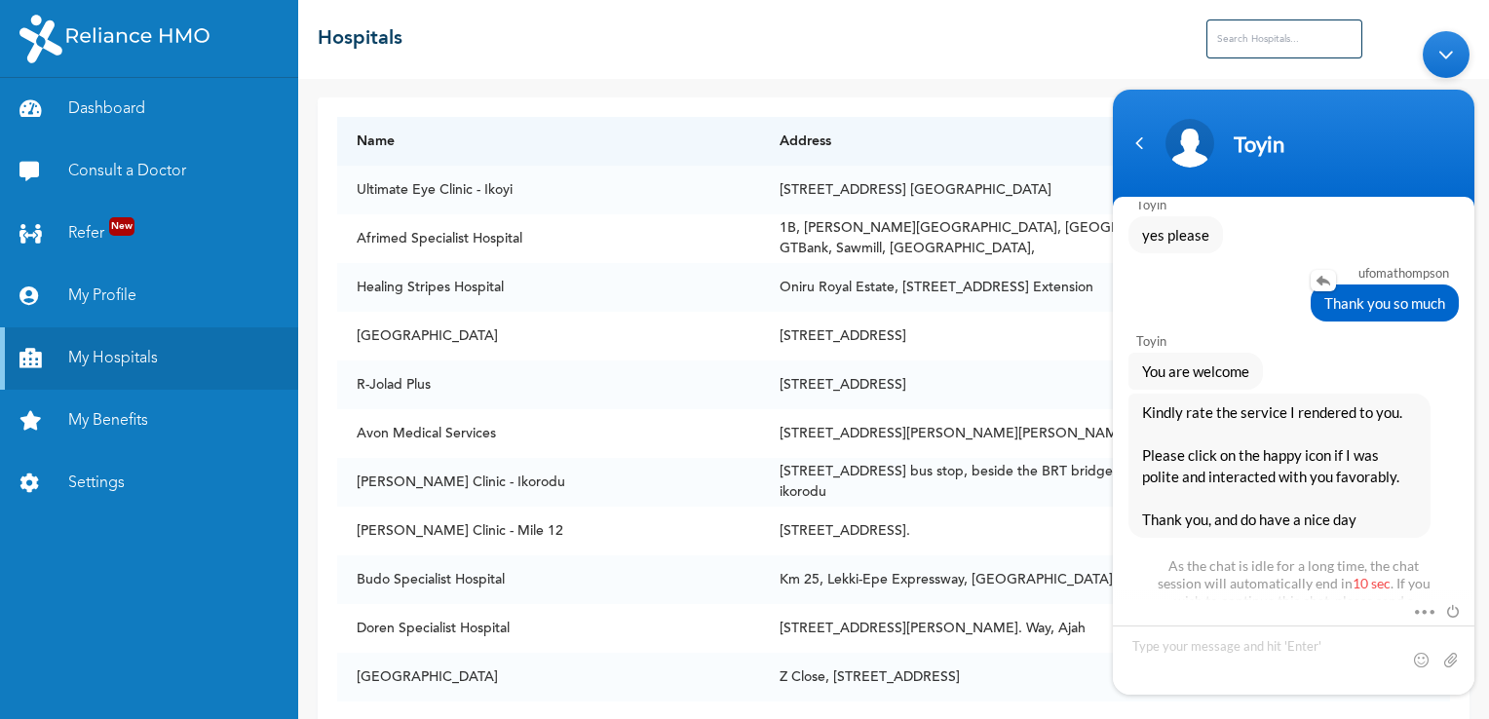
drag, startPoint x: 1465, startPoint y: 27, endPoint x: 1445, endPoint y: 261, distance: 234.7
click at [1445, 261] on body "Toyin ufomathompson Hello [PERSON_NAME] Enrollee Web Assistant Hello [PERSON_NA…" at bounding box center [1293, 361] width 381 height 683
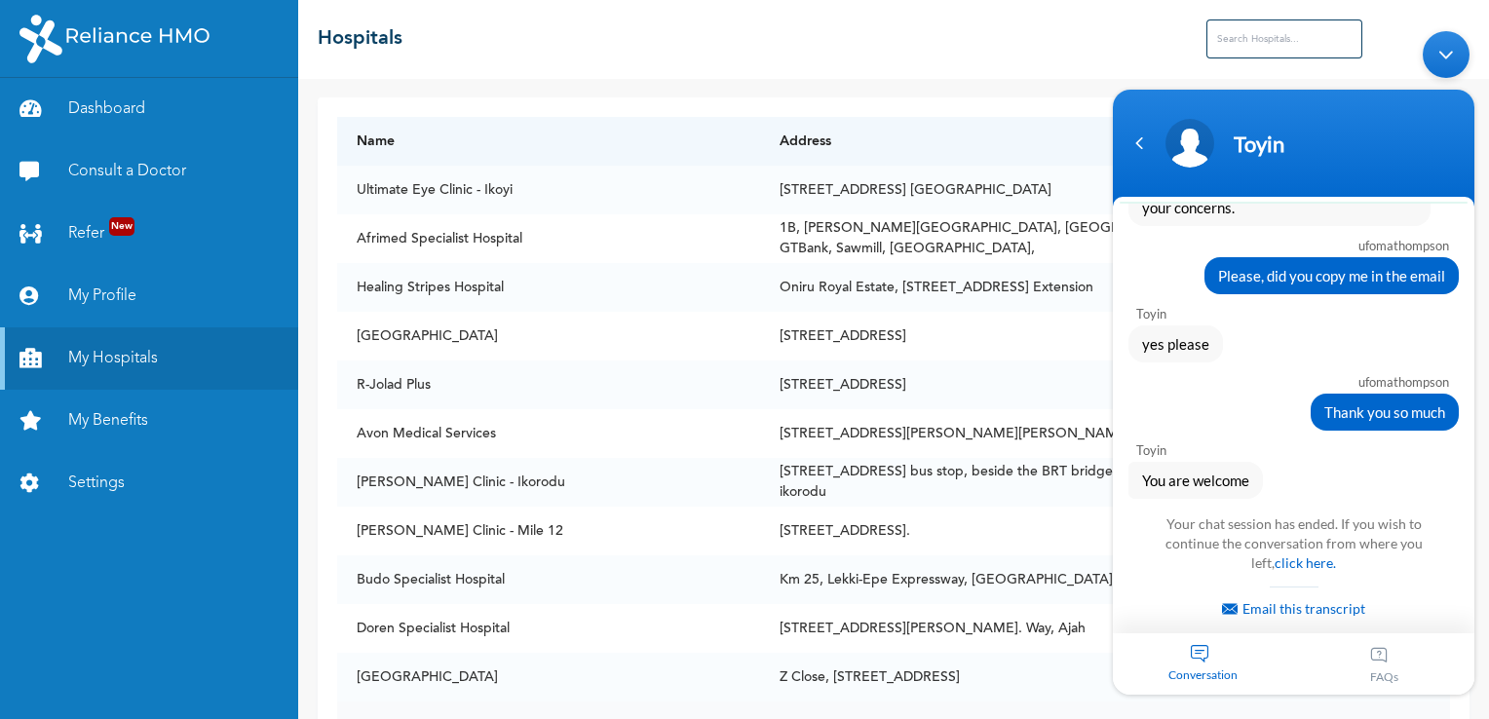
scroll to position [5411, 0]
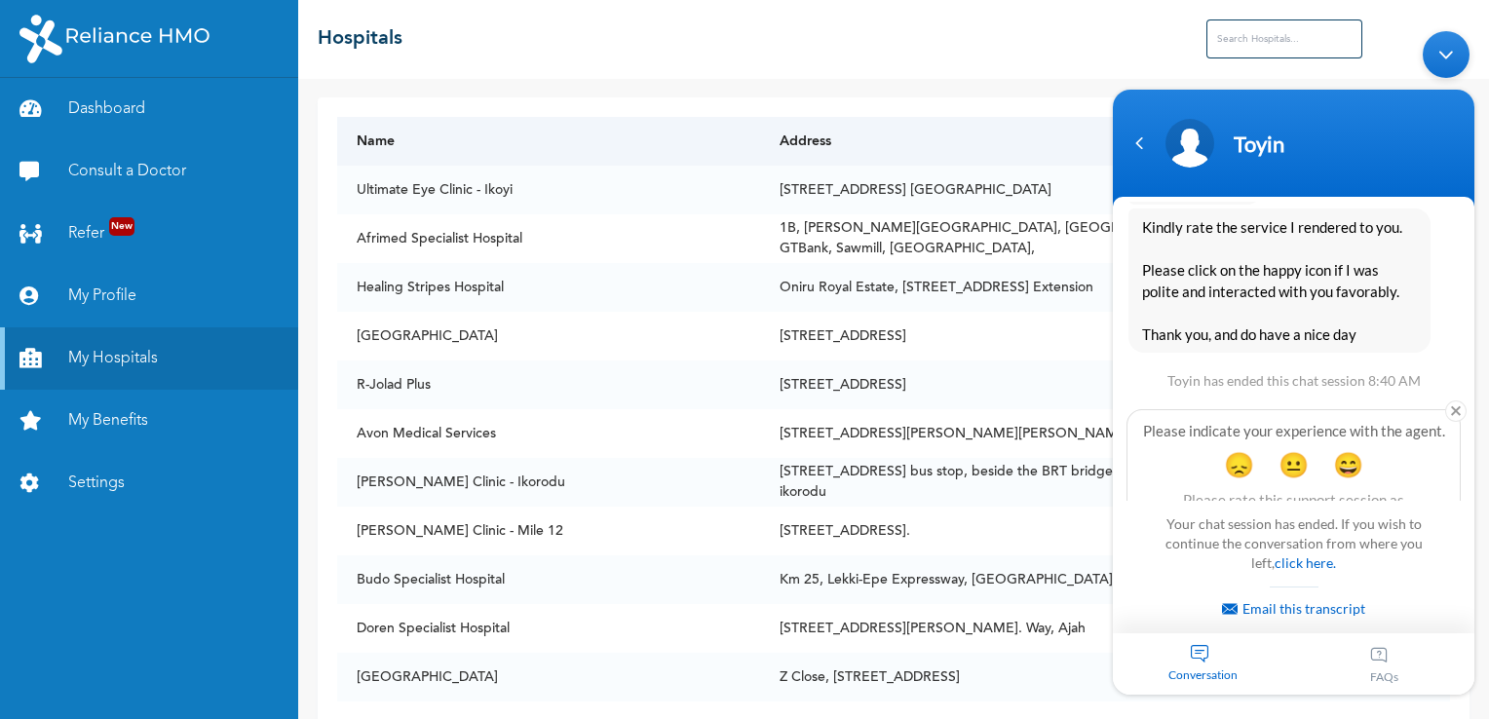
click at [1056, 136] on th "Address" at bounding box center [1024, 141] width 529 height 49
click at [1350, 444] on span "😄" at bounding box center [1348, 463] width 38 height 38
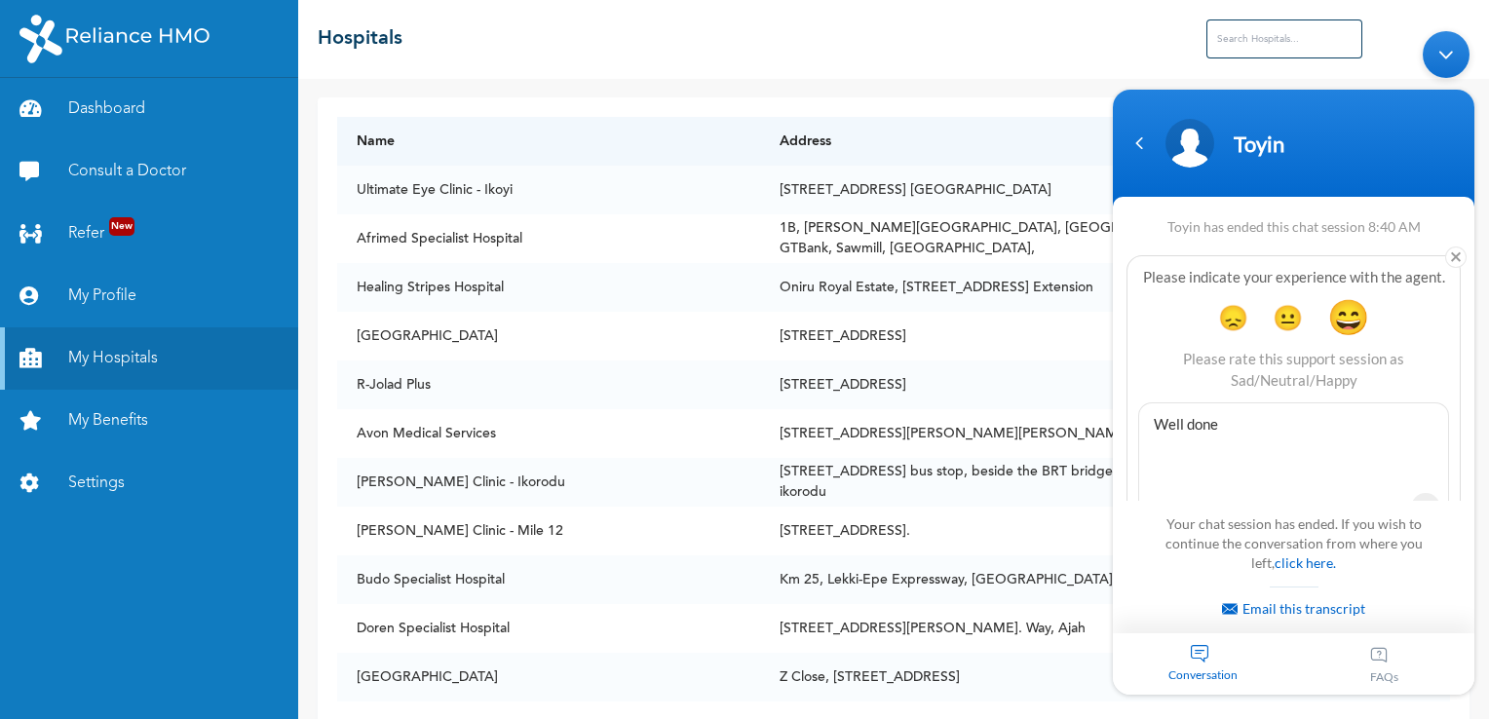
type textarea "Well done"
click at [1420, 492] on span at bounding box center [1425, 506] width 29 height 29
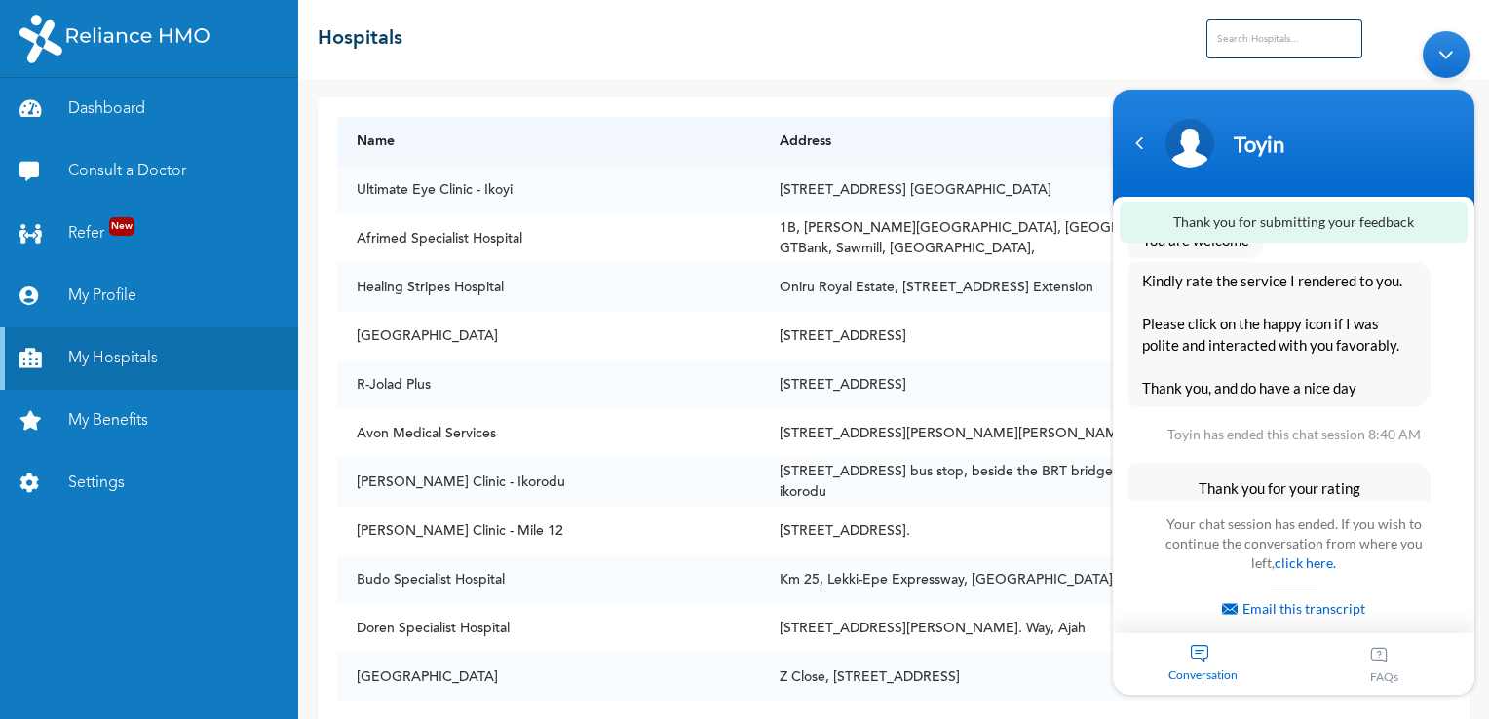
scroll to position [5406, 0]
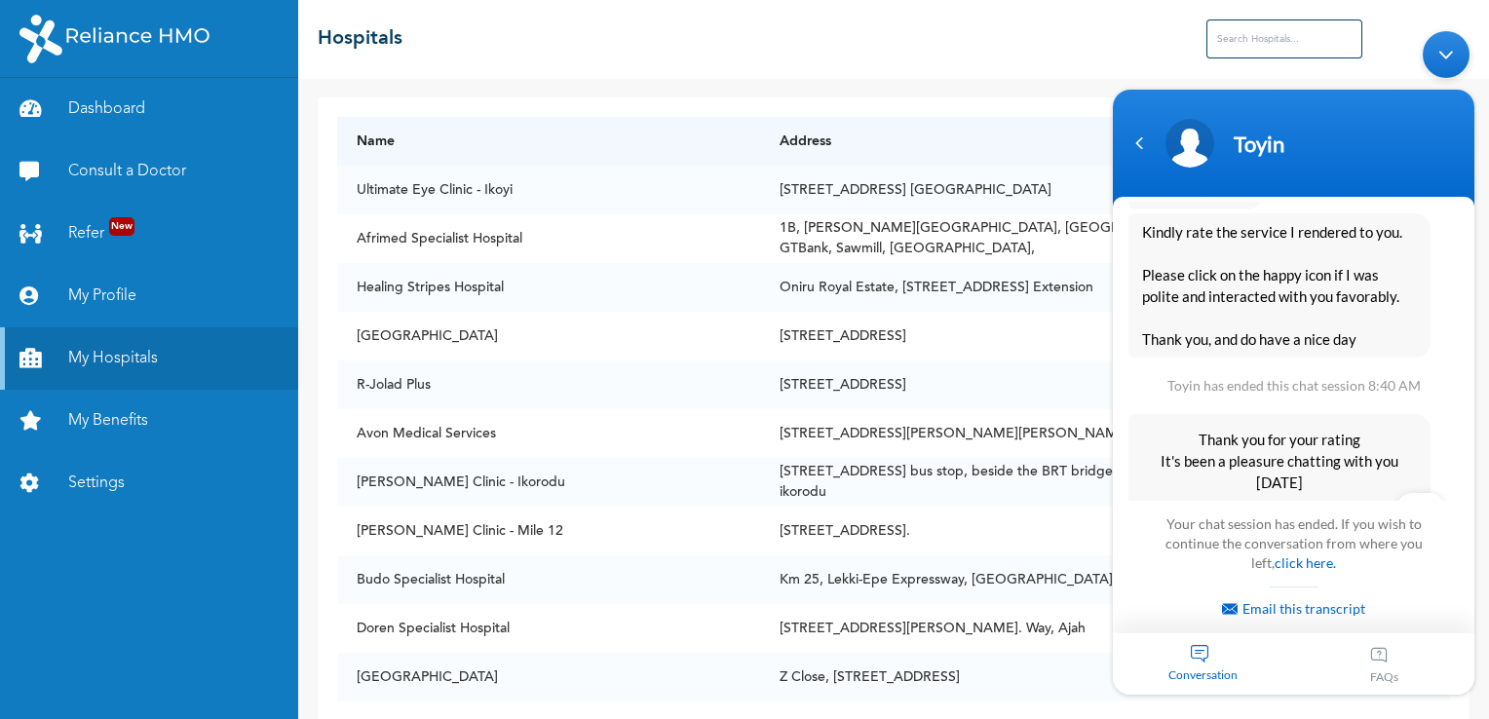
click at [1173, 53] on body "Toyin ufomathompson Hello [PERSON_NAME] Enrollee Web Assistant Hello [PERSON_NA…" at bounding box center [1293, 361] width 381 height 683
click at [727, 237] on td "Afrimed Specialist Hospital" at bounding box center [549, 238] width 424 height 49
click at [1085, 148] on th "Address" at bounding box center [1024, 141] width 529 height 49
click at [1446, 58] on div "Minimize live chat window" at bounding box center [1446, 53] width 47 height 47
